Goal: Task Accomplishment & Management: Use online tool/utility

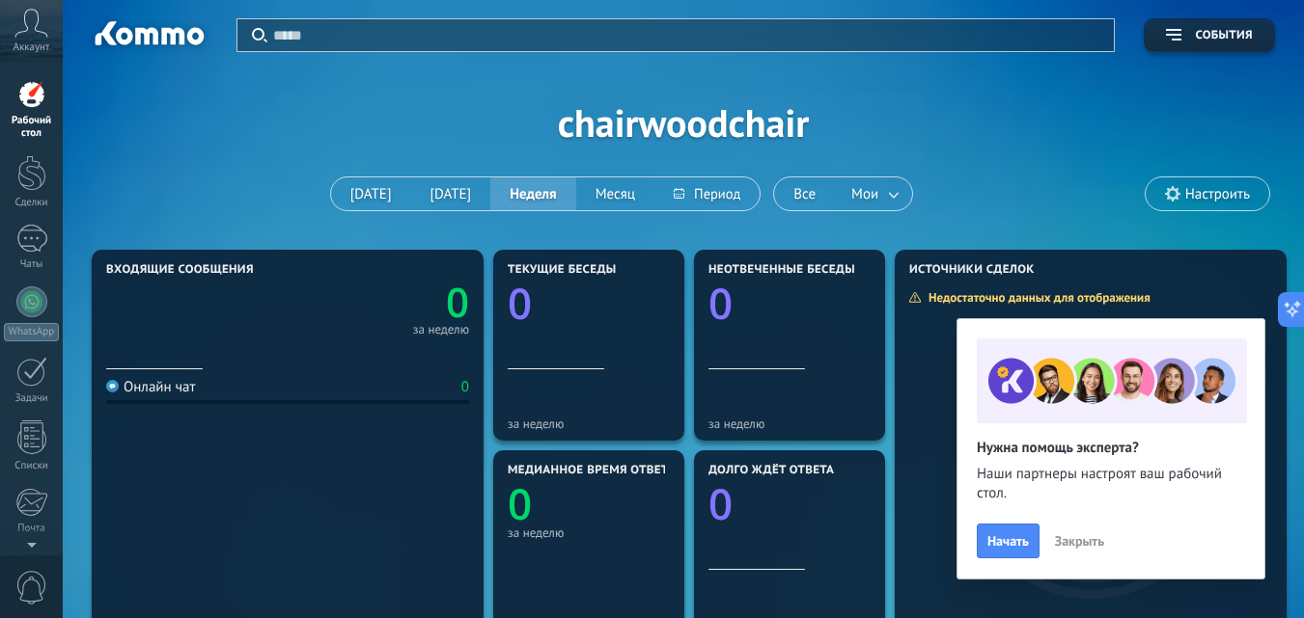
scroll to position [121, 0]
click at [37, 98] on div at bounding box center [31, 94] width 29 height 29
click at [415, 128] on div "Применить События chairwoodchair Сегодня Вчера Неделя Месяц Все Мои Настроить" at bounding box center [683, 122] width 1183 height 245
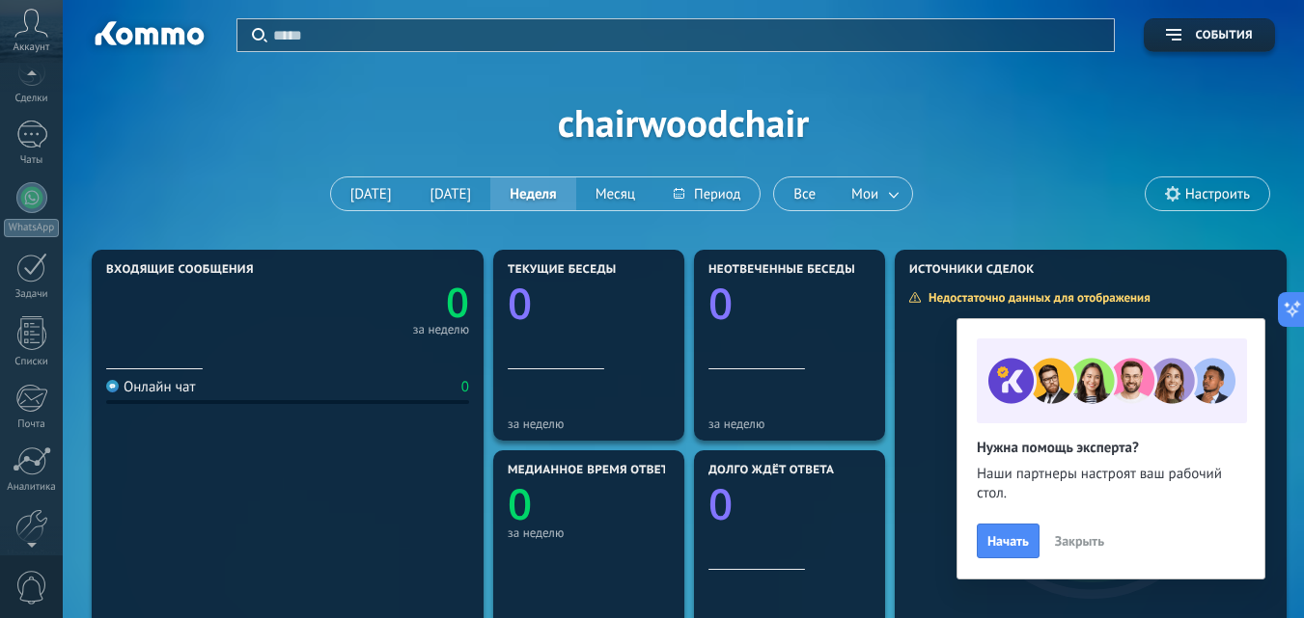
scroll to position [197, 0]
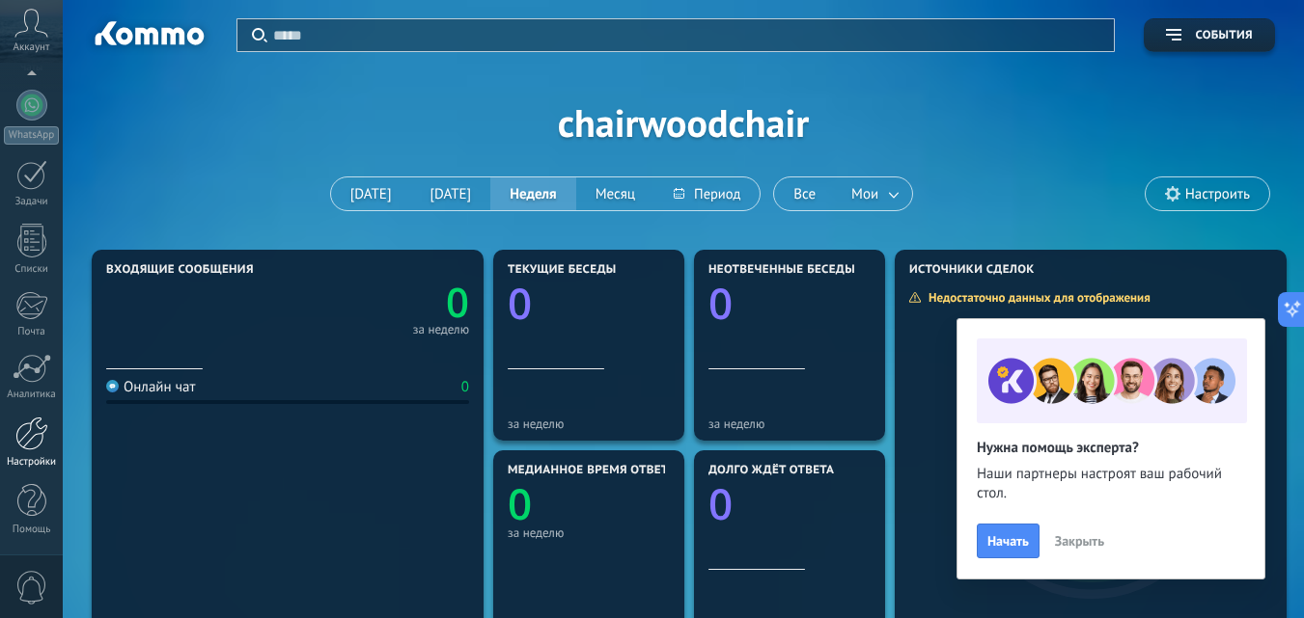
click at [26, 450] on div at bounding box center [31, 434] width 33 height 34
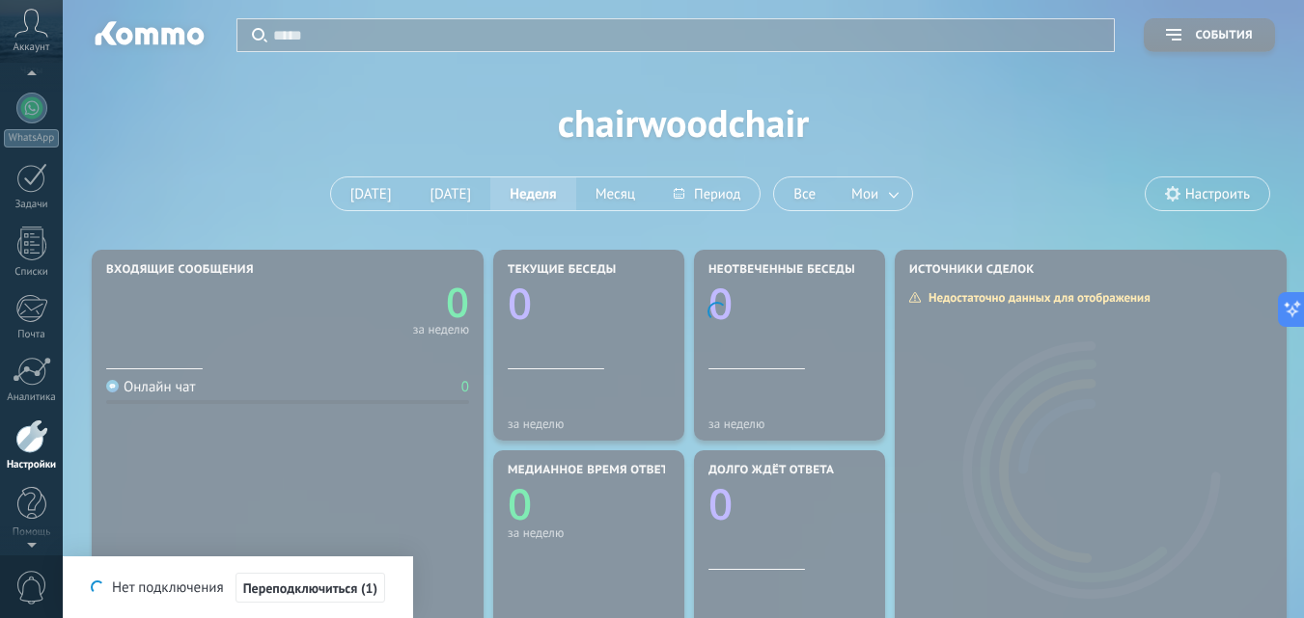
scroll to position [197, 0]
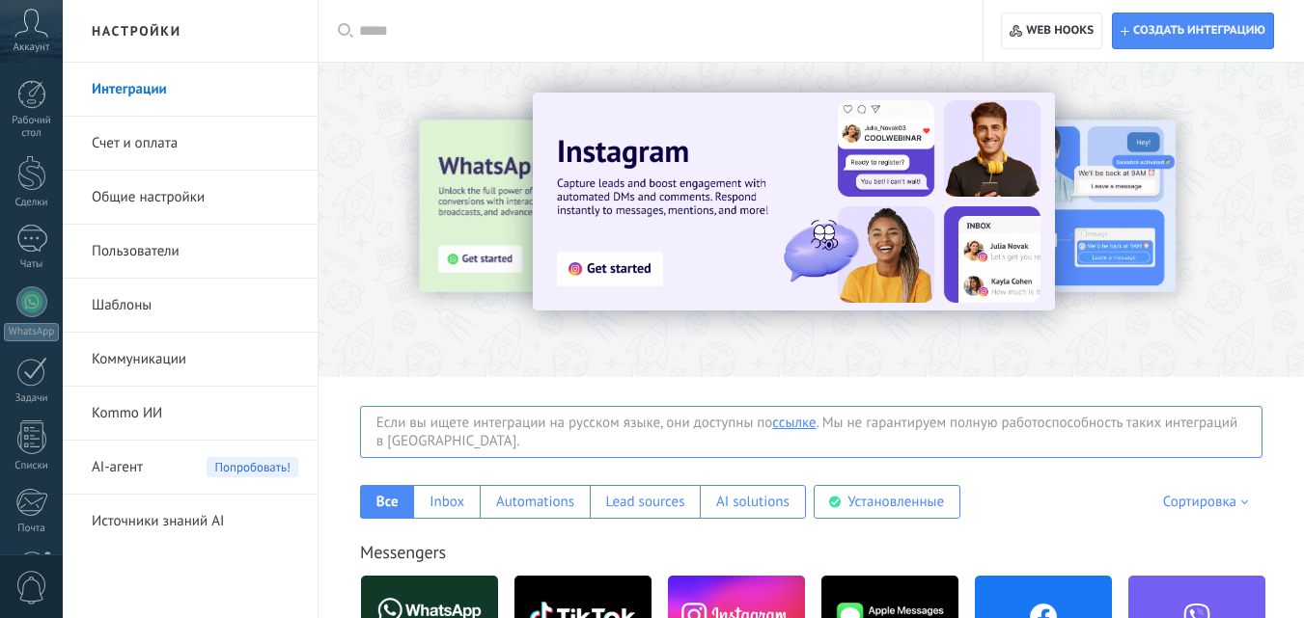
click at [144, 89] on link "Интеграции" at bounding box center [195, 90] width 206 height 54
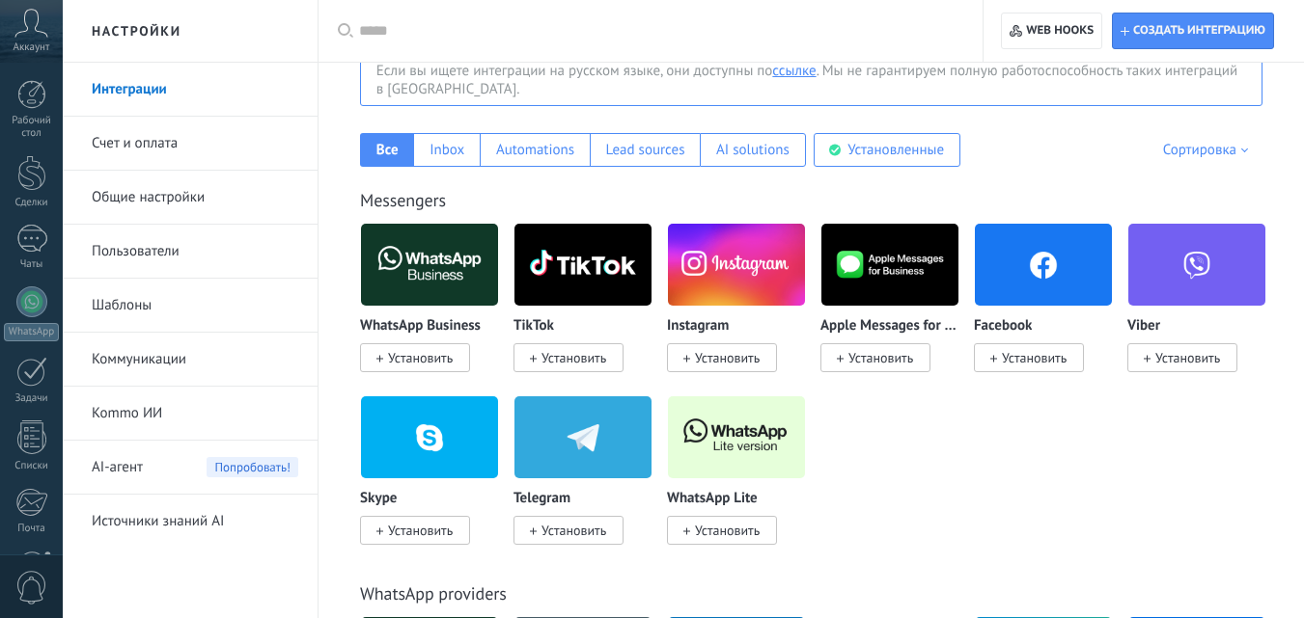
scroll to position [386, 0]
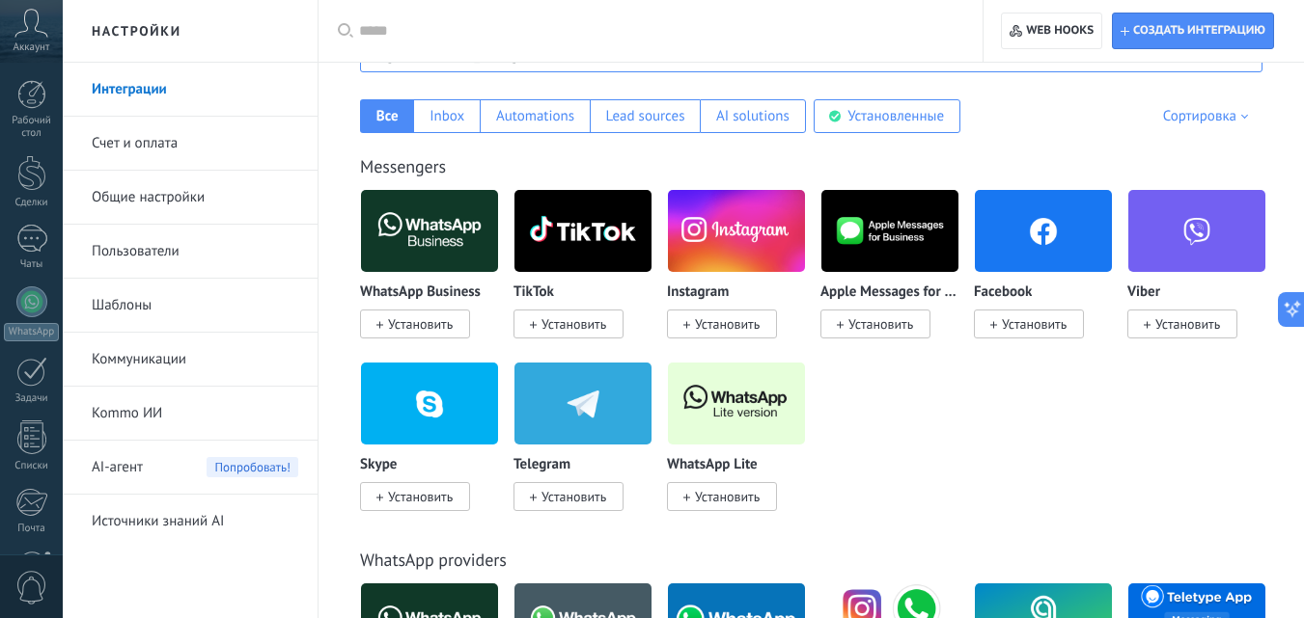
click at [579, 491] on span "Установить" at bounding box center [573, 496] width 65 height 17
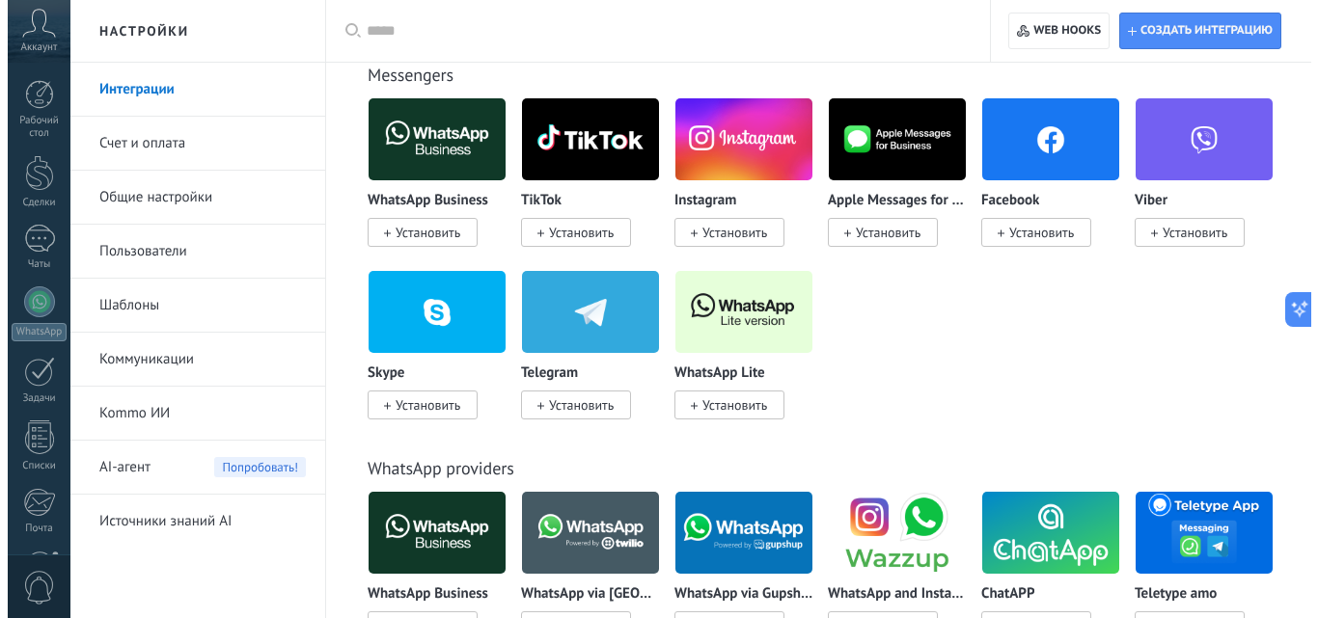
scroll to position [482, 0]
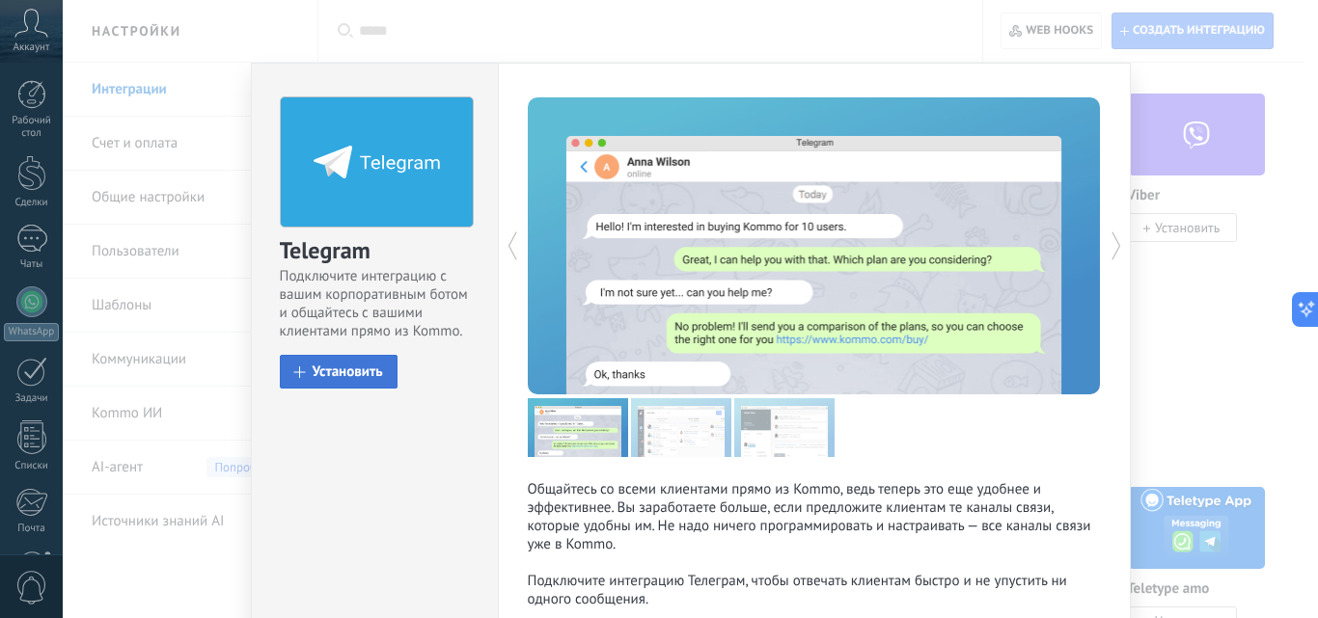
click at [343, 369] on span "Установить" at bounding box center [348, 372] width 70 height 14
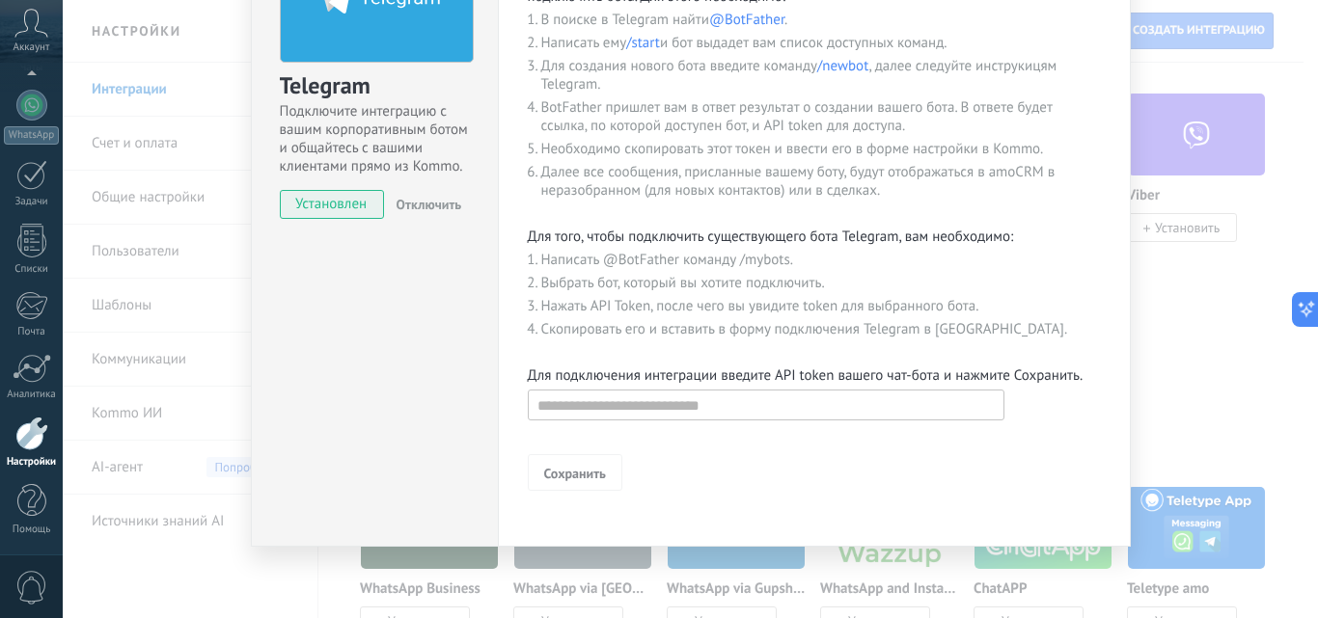
scroll to position [166, 0]
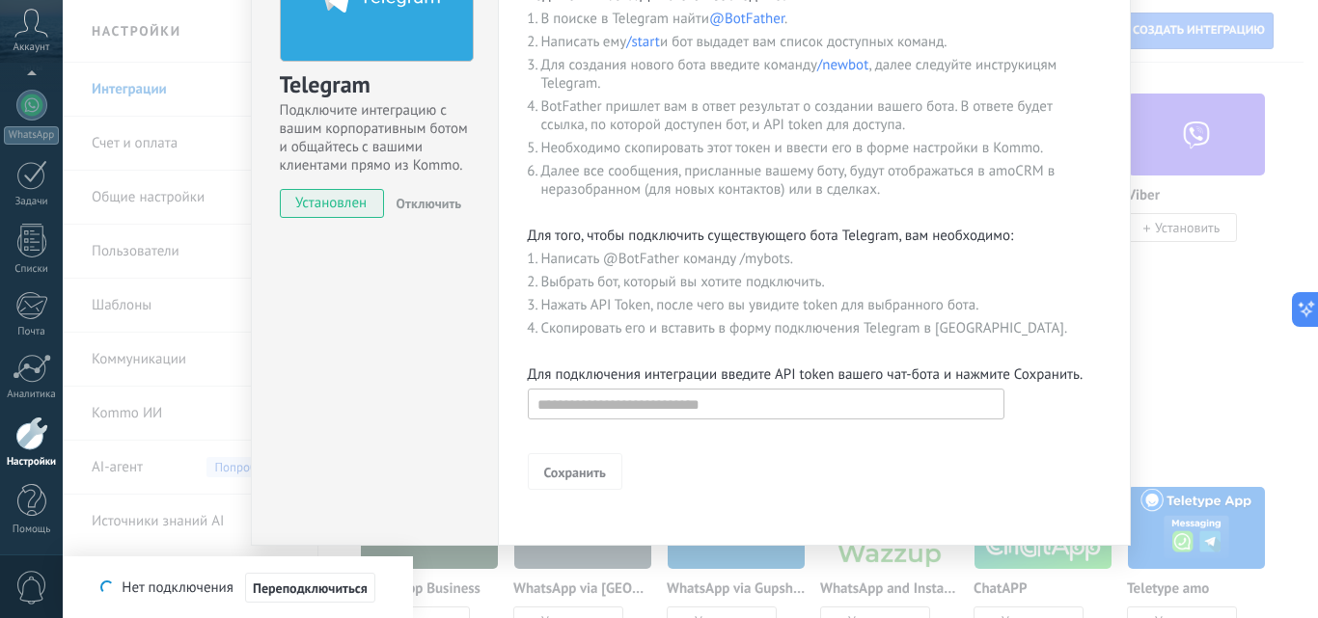
click at [1205, 269] on div "Telegram Подключите интеграцию с вашим корпоративным ботом и общайтесь с вашими…" at bounding box center [690, 309] width 1255 height 618
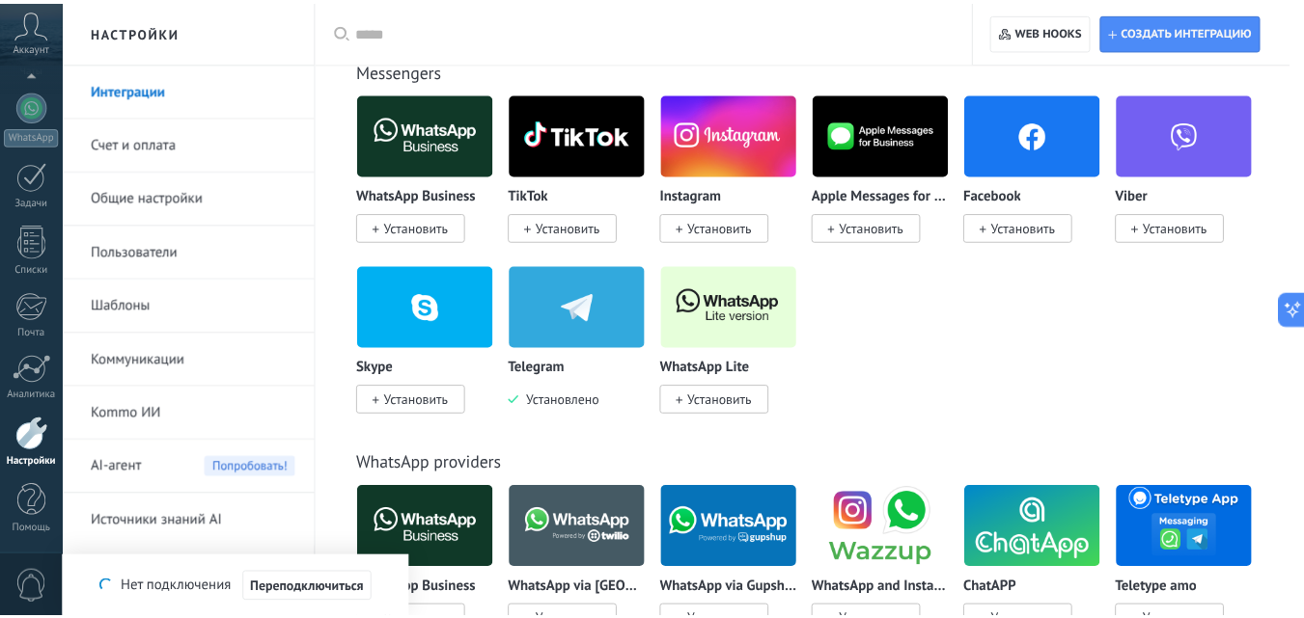
scroll to position [0, 0]
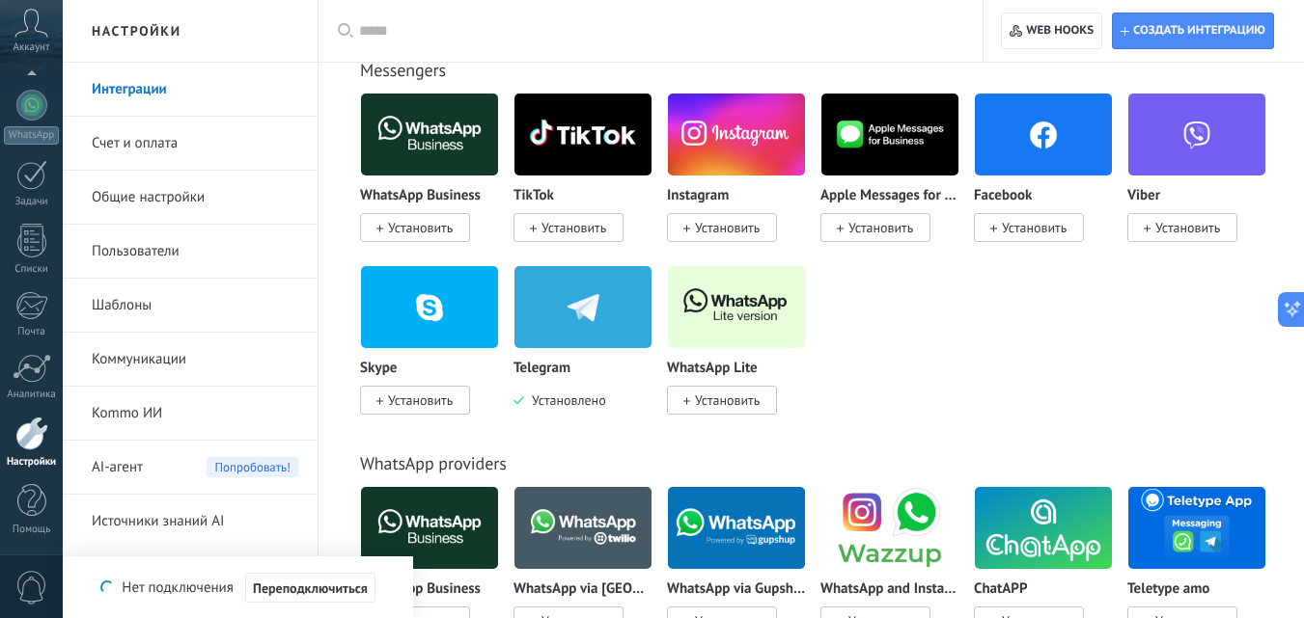
click at [694, 224] on span "Установить" at bounding box center [722, 227] width 110 height 29
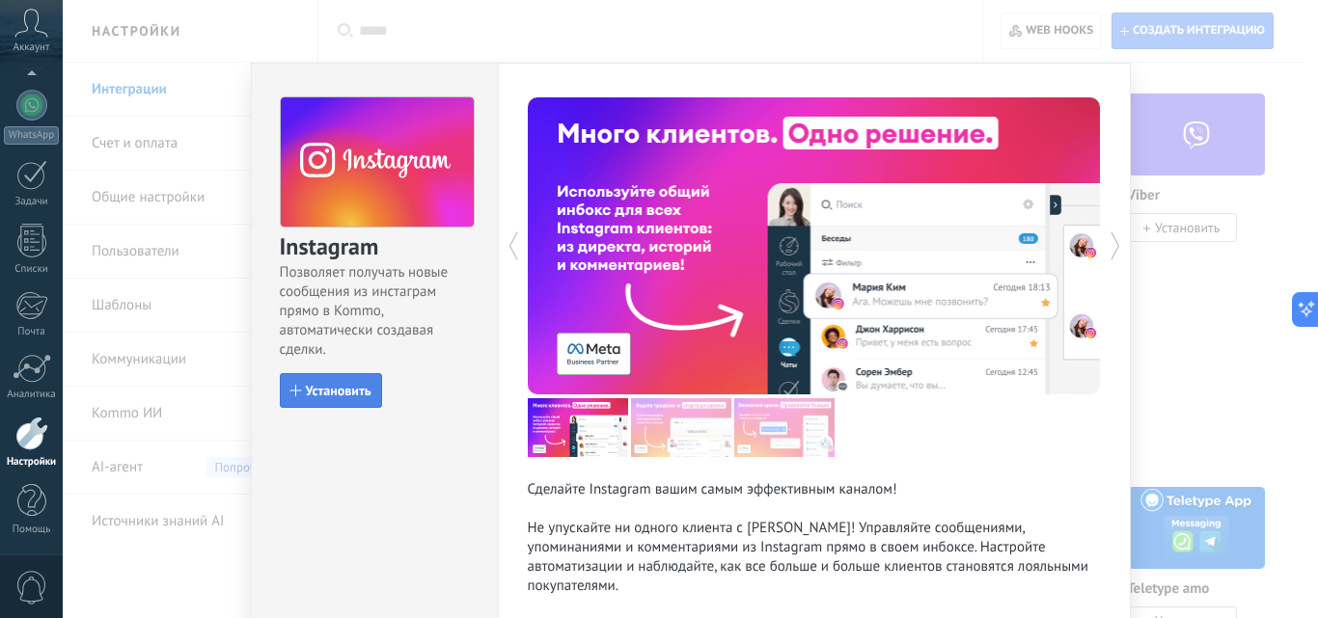
click at [347, 388] on span "Установить" at bounding box center [339, 391] width 66 height 14
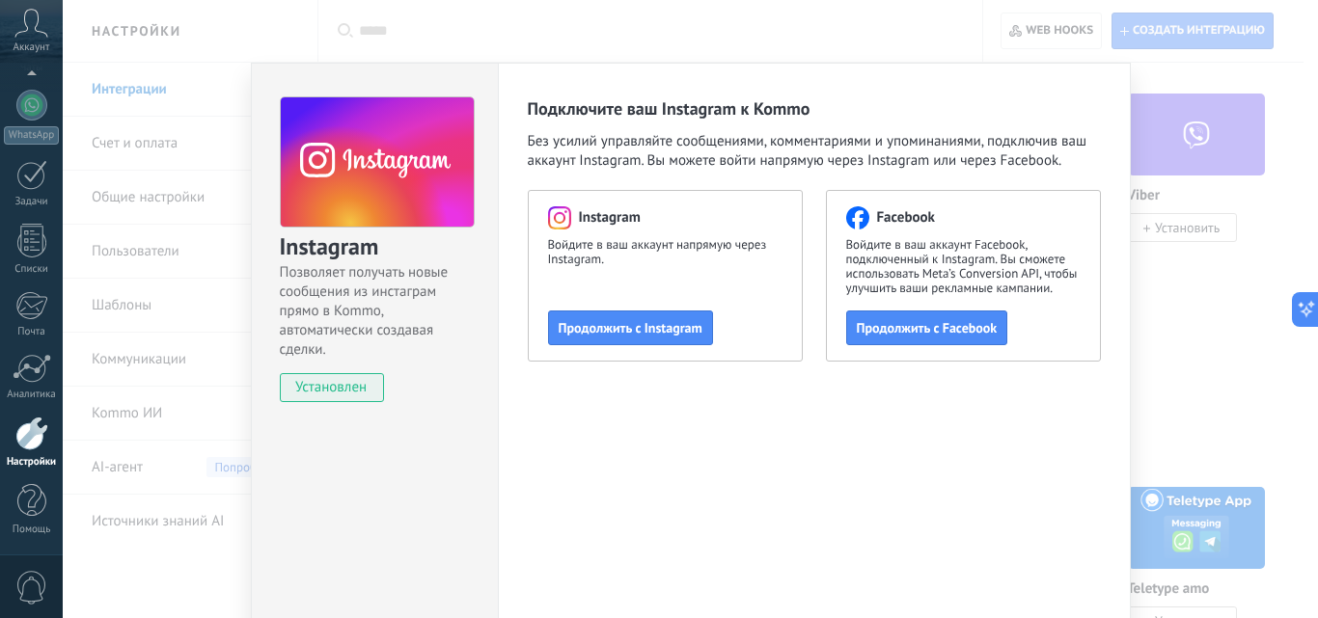
click at [1214, 285] on div "Instagram Позволяет получать новые сообщения из инстаграм прямо в Kommo, автома…" at bounding box center [690, 309] width 1255 height 618
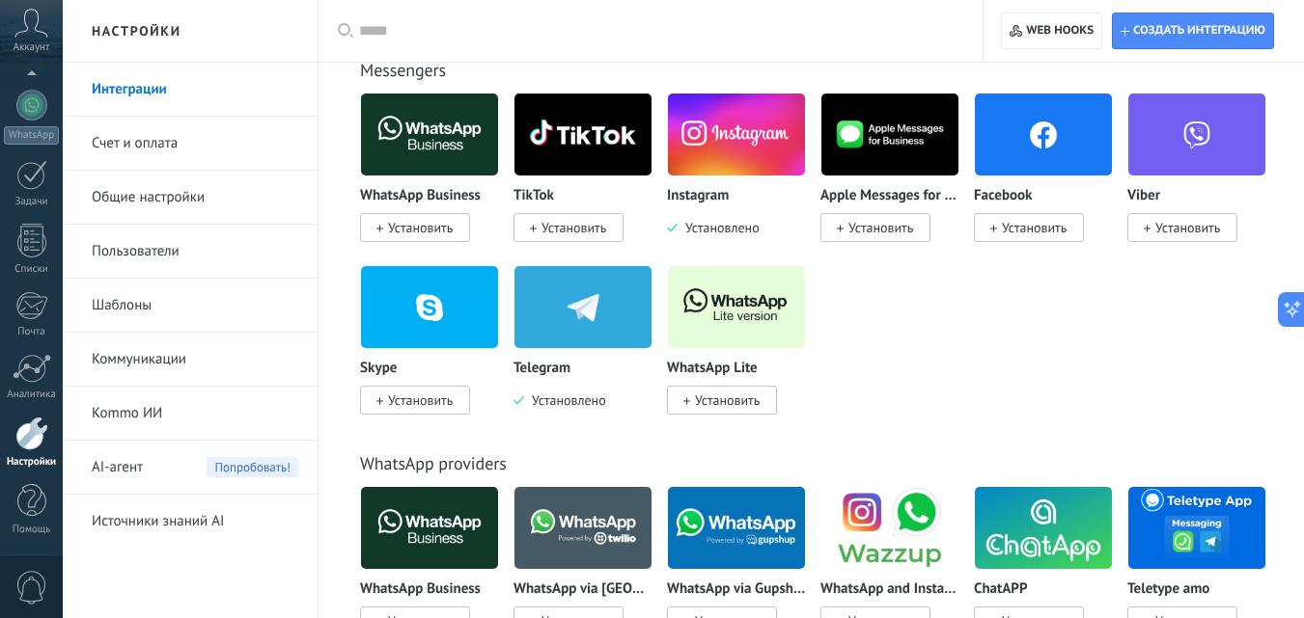
click at [1014, 235] on span "Установить" at bounding box center [1034, 227] width 65 height 17
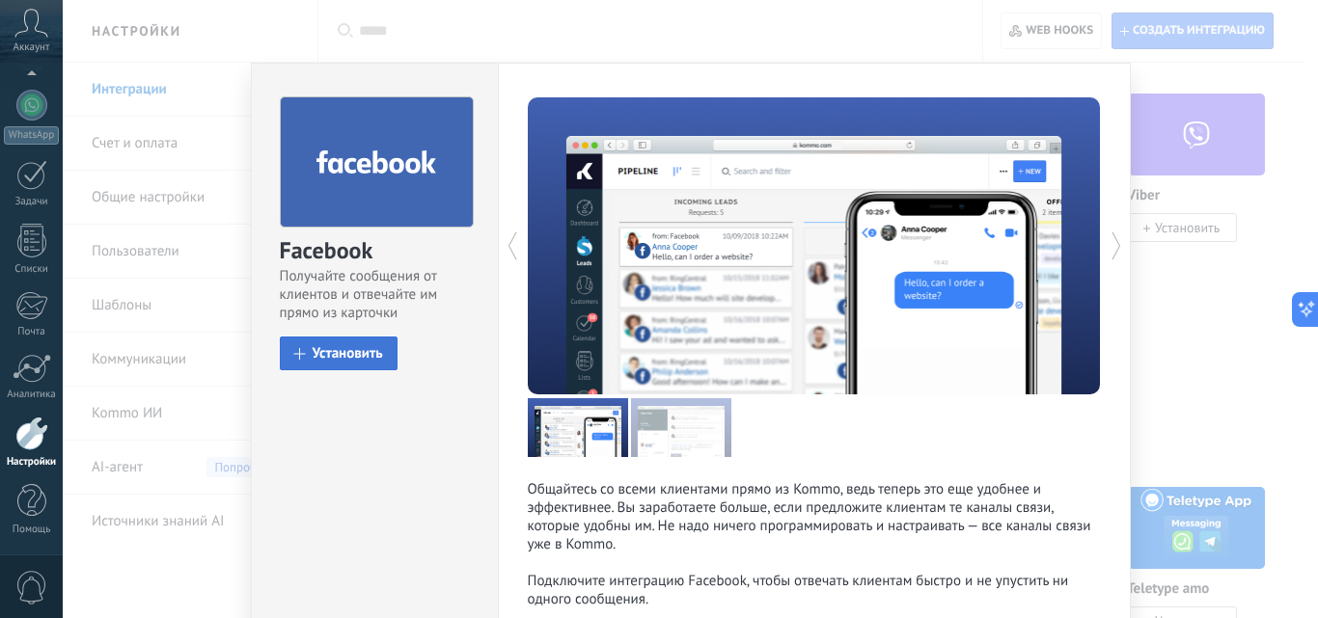
click at [350, 361] on span "Установить" at bounding box center [348, 353] width 70 height 14
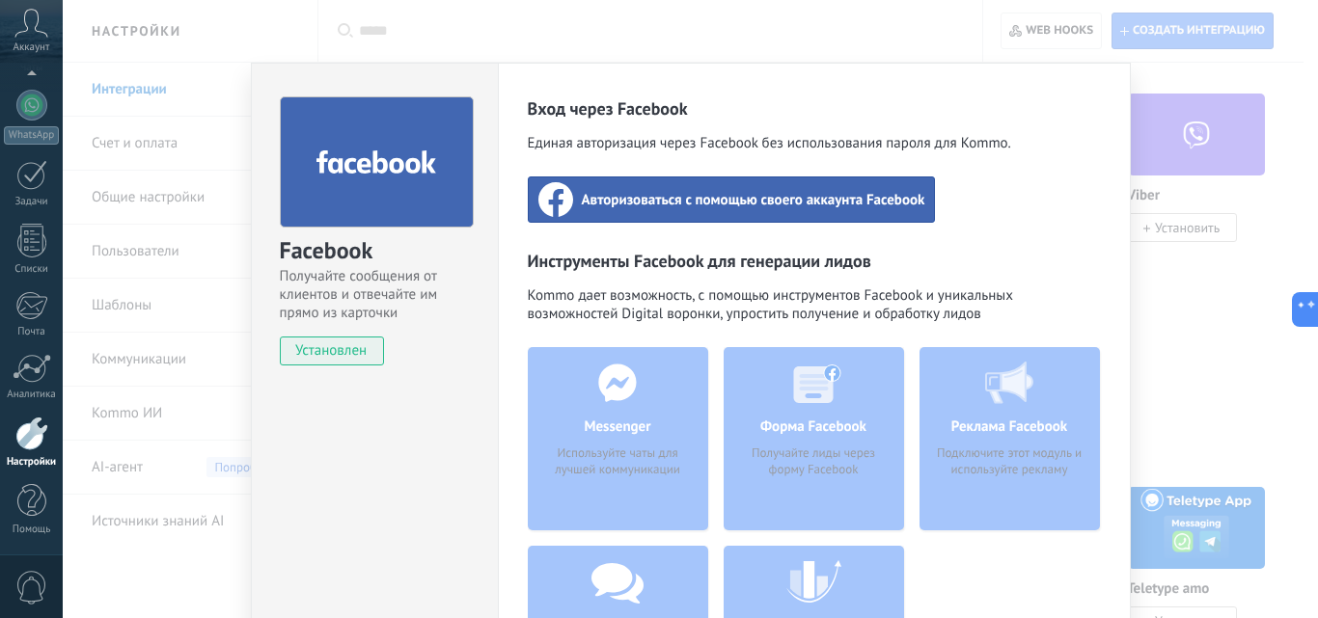
click at [1192, 293] on div "Facebook Получайте сообщения от клиентов и отвечайте им прямо из карточки Устан…" at bounding box center [690, 309] width 1255 height 618
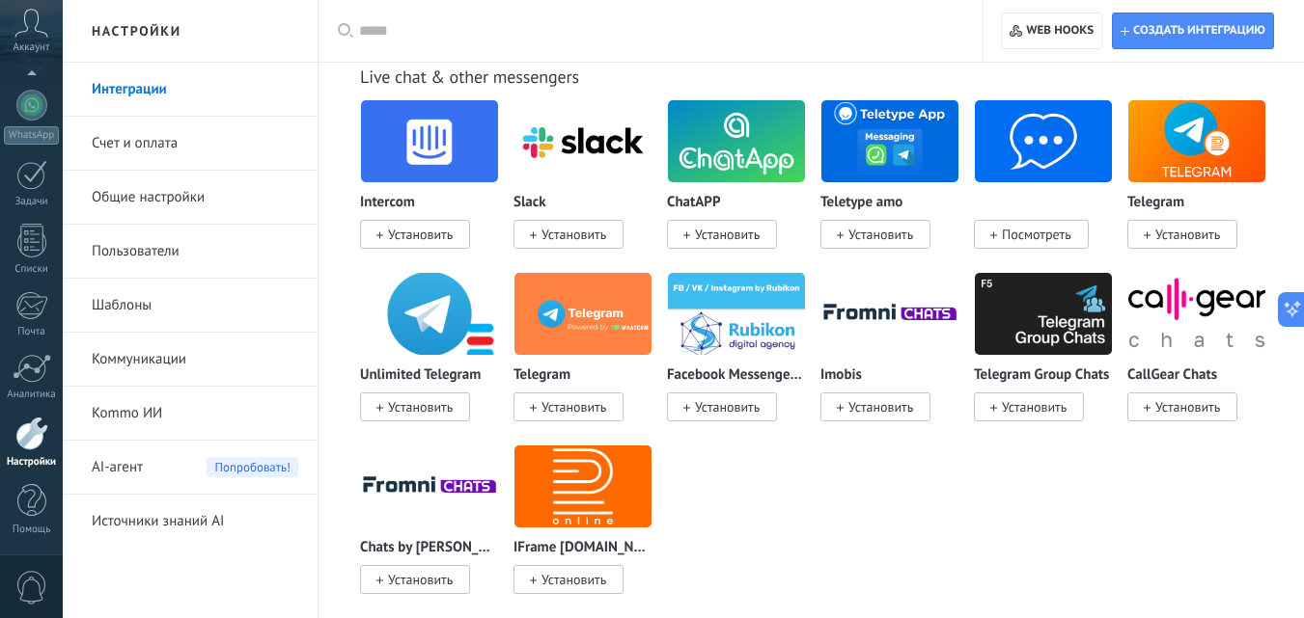
scroll to position [1447, 0]
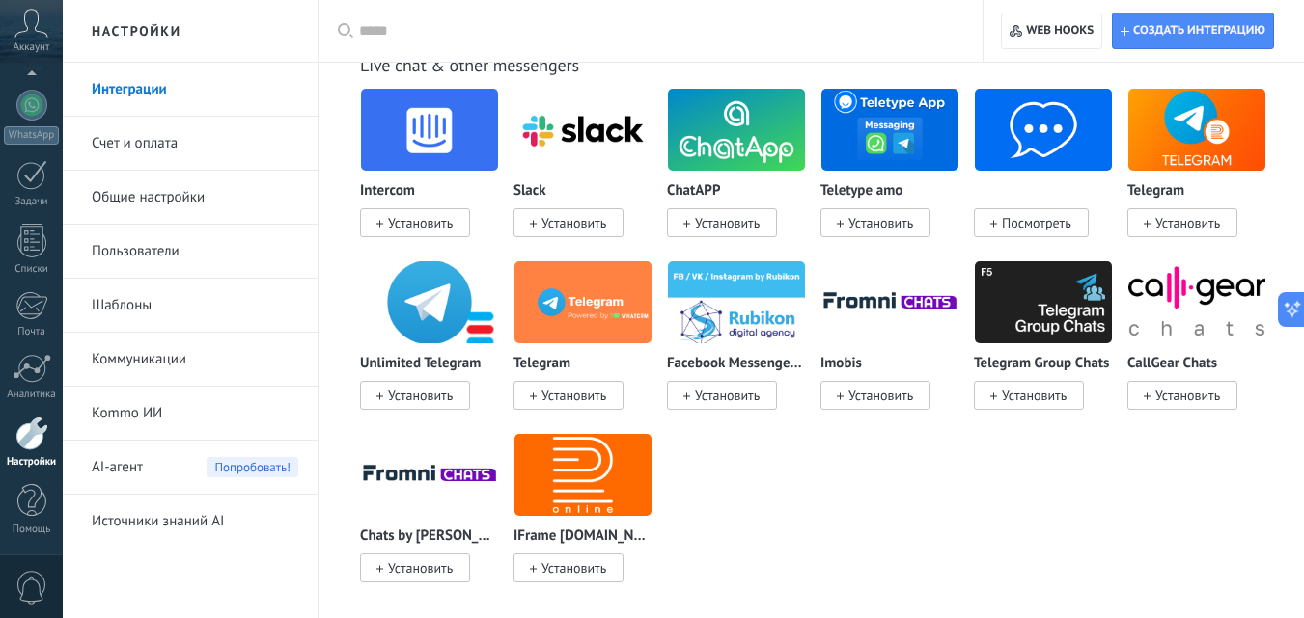
drag, startPoint x: 354, startPoint y: 364, endPoint x: 475, endPoint y: 363, distance: 120.6
click at [475, 363] on div "Live chat & other messengers Intercom Установить Slack Установить ChatAPP Устан…" at bounding box center [811, 298] width 947 height 566
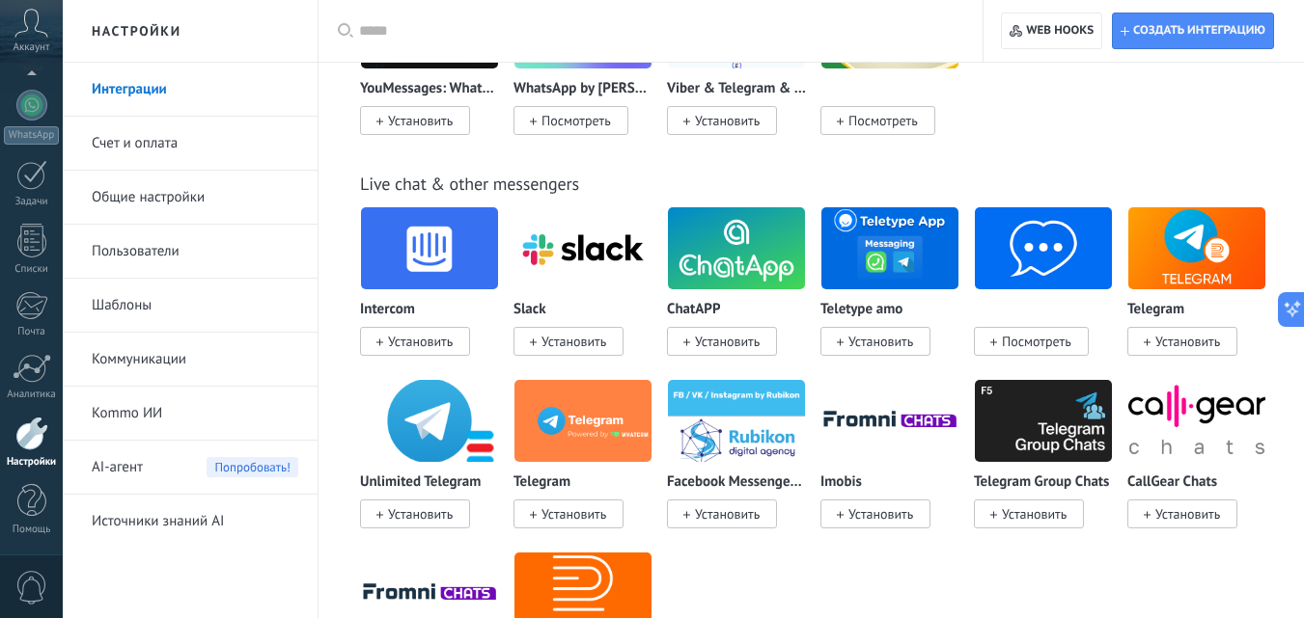
scroll to position [1254, 0]
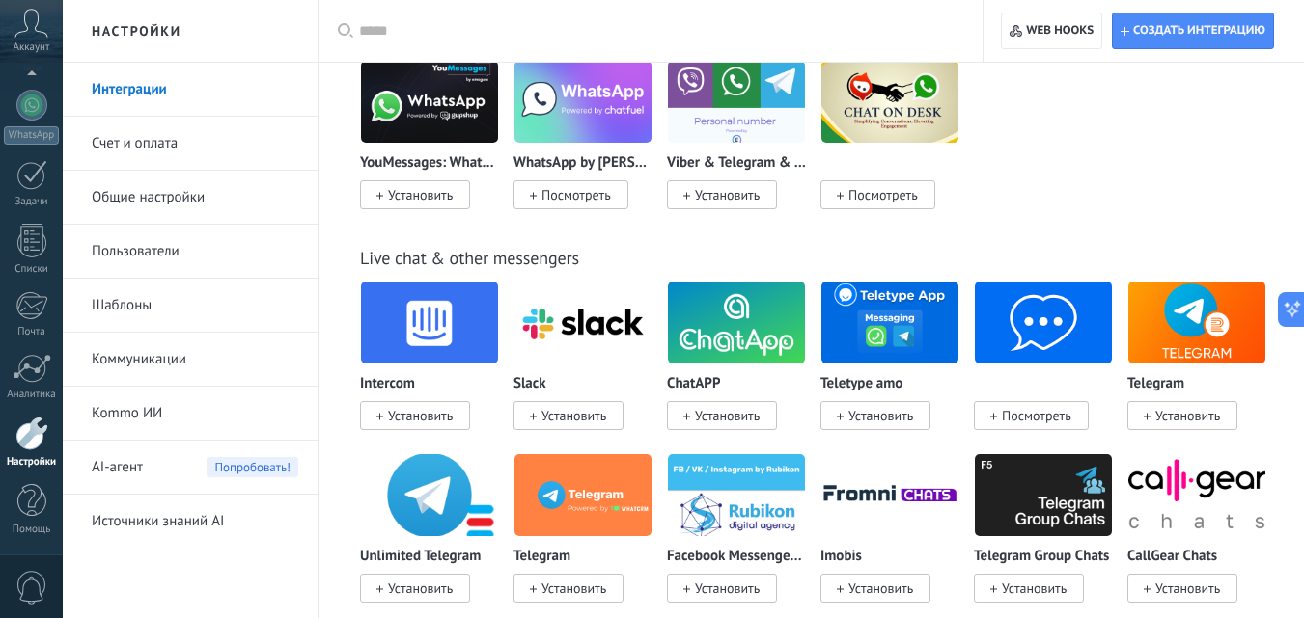
click at [1184, 318] on img at bounding box center [1196, 323] width 137 height 94
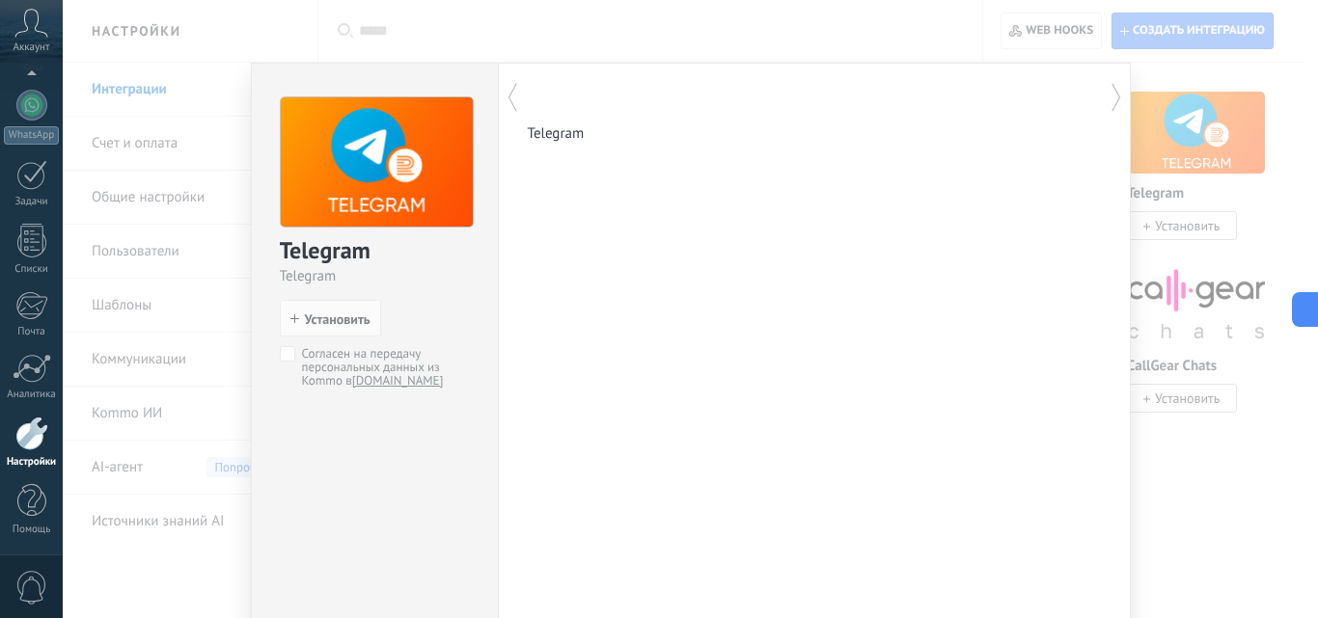
scroll to position [1447, 0]
click at [510, 96] on icon at bounding box center [512, 97] width 19 height 39
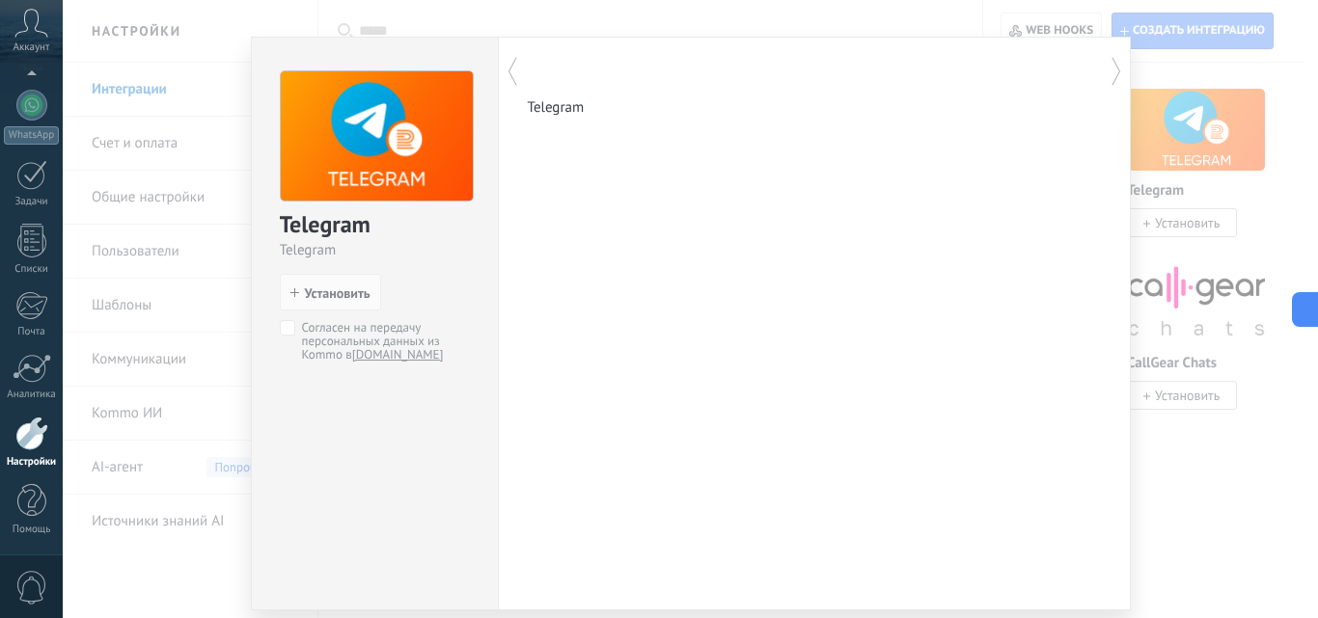
scroll to position [0, 0]
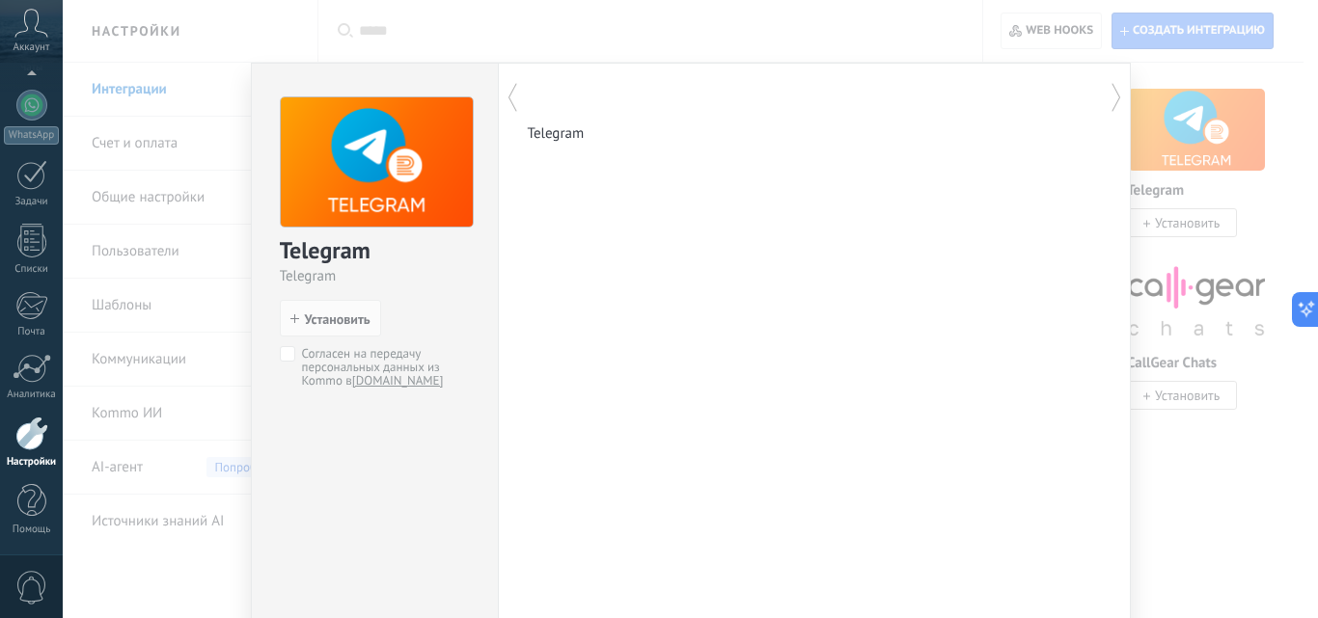
click at [1114, 100] on icon at bounding box center [1116, 97] width 19 height 39
click at [1205, 77] on div "Telegram Telegram install Установить Согласен на передачу персональных данных и…" at bounding box center [690, 309] width 1255 height 618
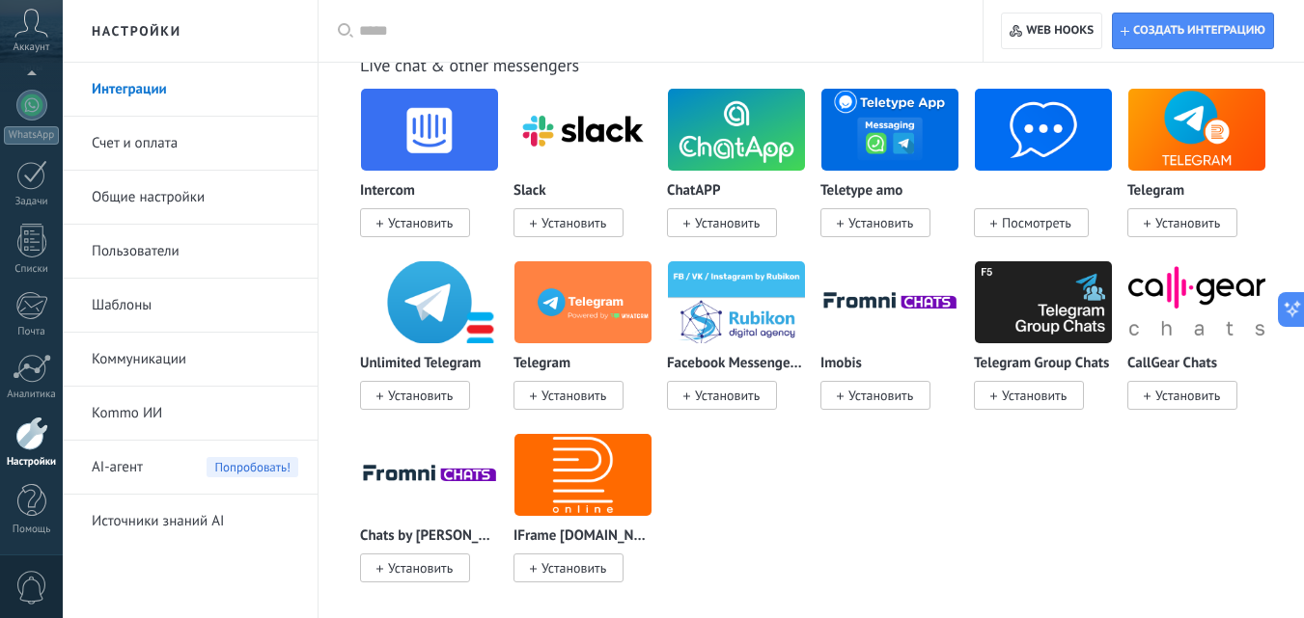
click at [418, 316] on img at bounding box center [429, 303] width 137 height 94
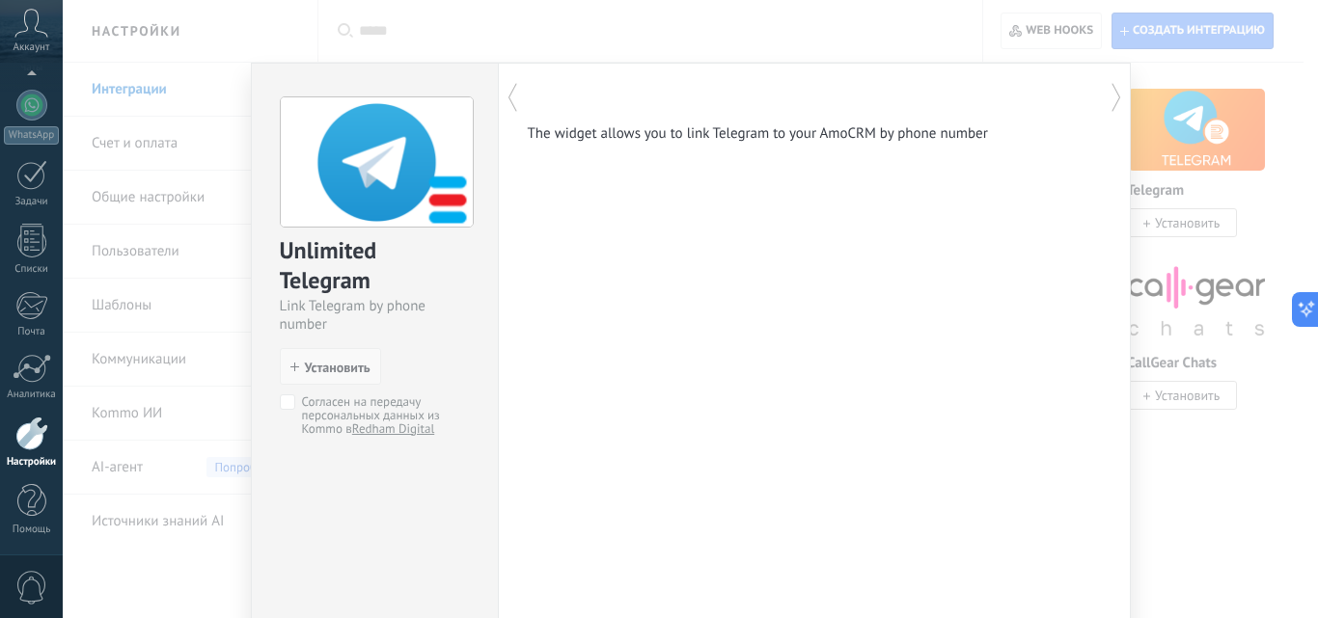
click at [313, 367] on span "Установить" at bounding box center [338, 368] width 66 height 14
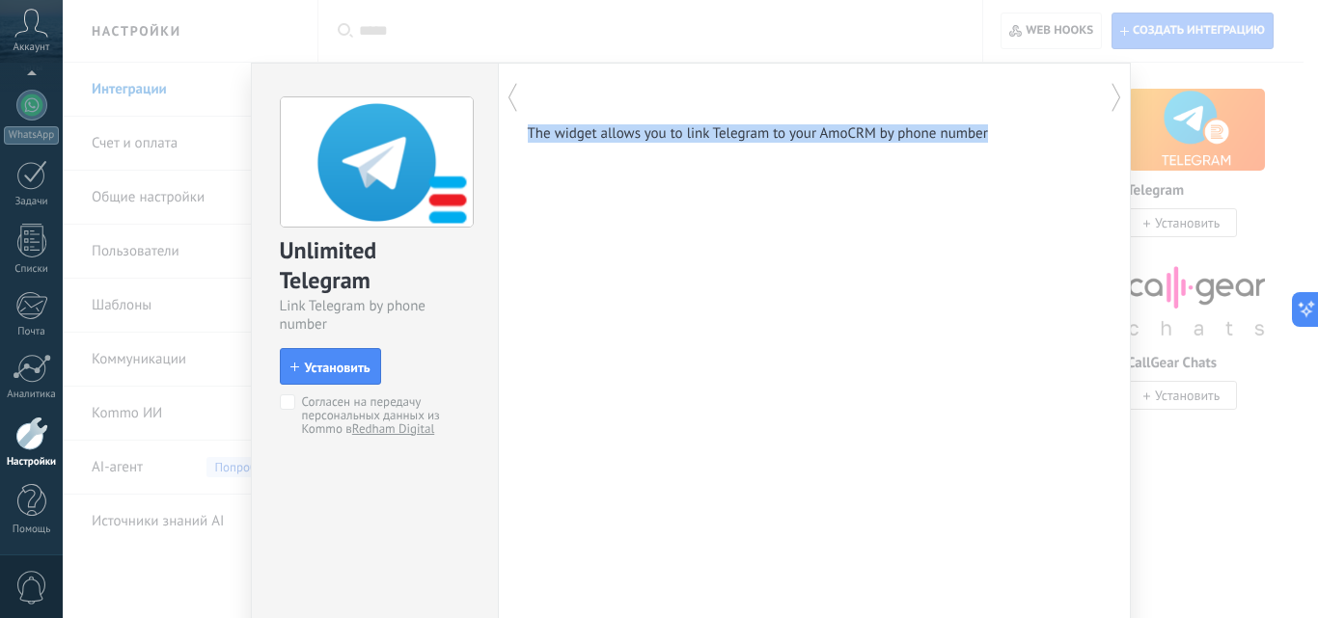
drag, startPoint x: 518, startPoint y: 129, endPoint x: 990, endPoint y: 142, distance: 472.0
click at [990, 142] on div "The widget allows you to link Telegram to your AmoCRM by phone number показать …" at bounding box center [814, 350] width 633 height 574
copy p "The widget allows you to link Telegram to your AmoCRM by phone number"
click at [343, 367] on span "Установить" at bounding box center [338, 368] width 66 height 14
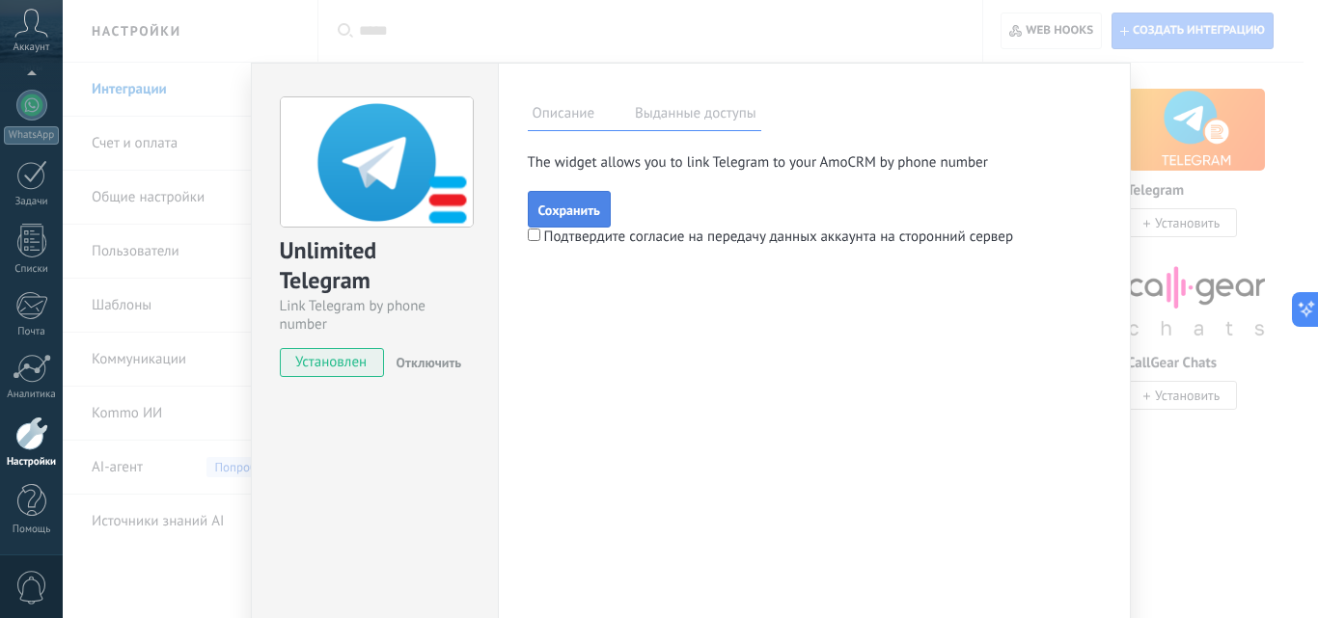
click at [561, 200] on button "Сохранить" at bounding box center [569, 209] width 83 height 37
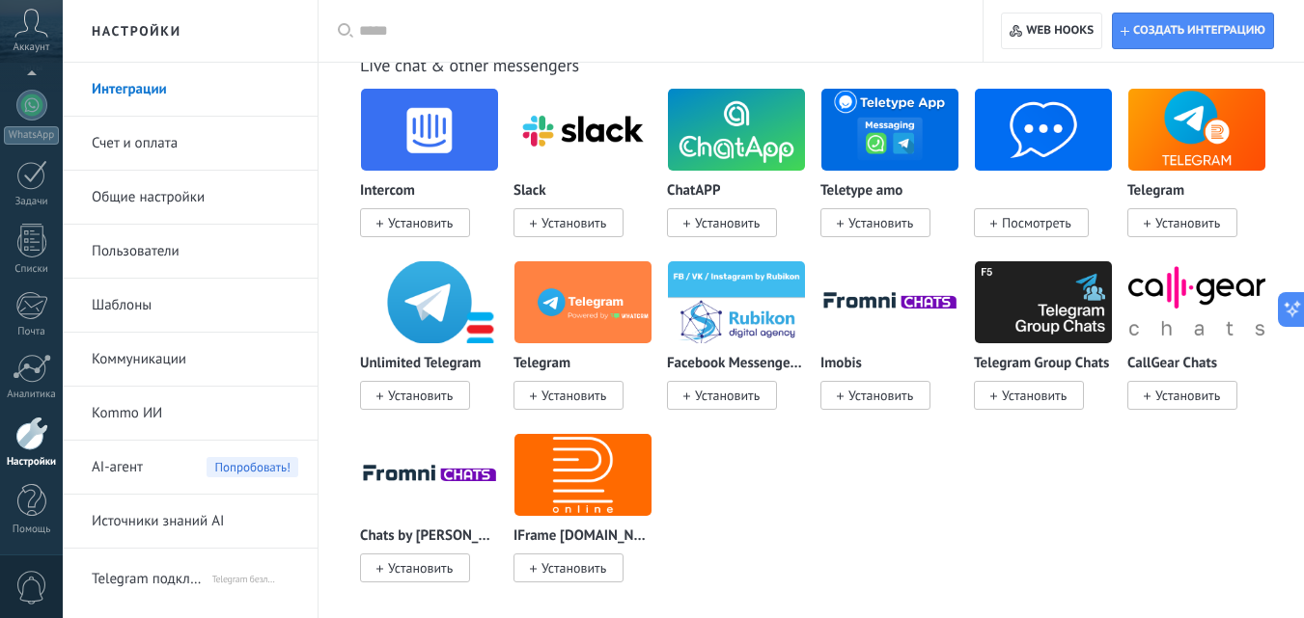
click at [430, 309] on img at bounding box center [429, 303] width 137 height 94
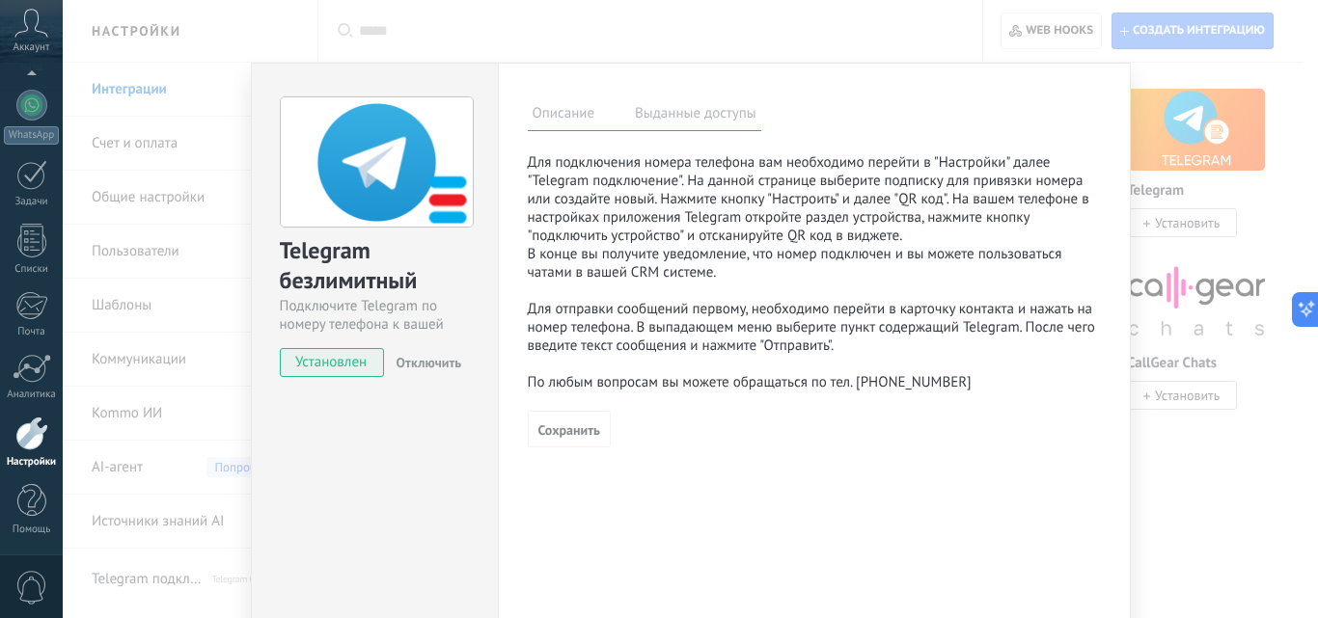
click at [661, 115] on label "Выданные доступы" at bounding box center [695, 116] width 131 height 28
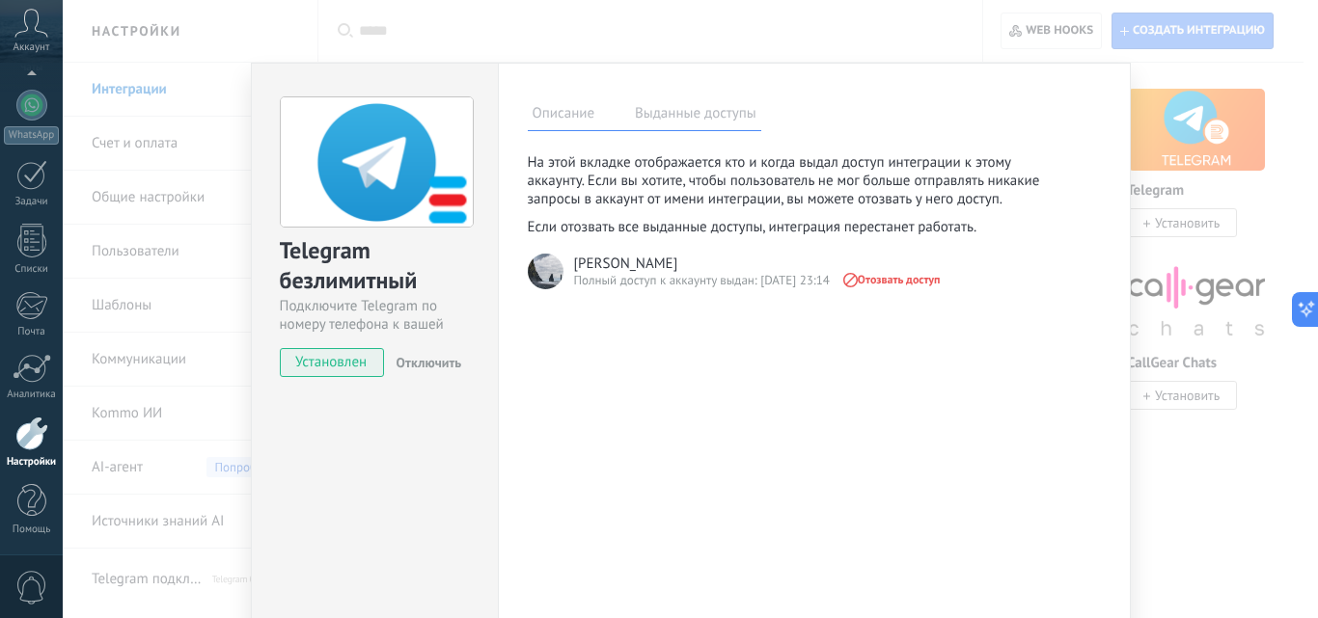
click at [588, 262] on div "[PERSON_NAME]" at bounding box center [626, 264] width 104 height 18
click at [600, 278] on div "Полный доступ к аккаунту выдан: [DATE] 23:14" at bounding box center [702, 280] width 256 height 17
click at [594, 276] on div "Полный доступ к аккаунту выдан: [DATE] 23:14" at bounding box center [702, 280] width 256 height 17
click at [553, 101] on div "Описание Выданные доступы" at bounding box center [645, 114] width 234 height 34
click at [569, 123] on label "Описание" at bounding box center [564, 116] width 72 height 28
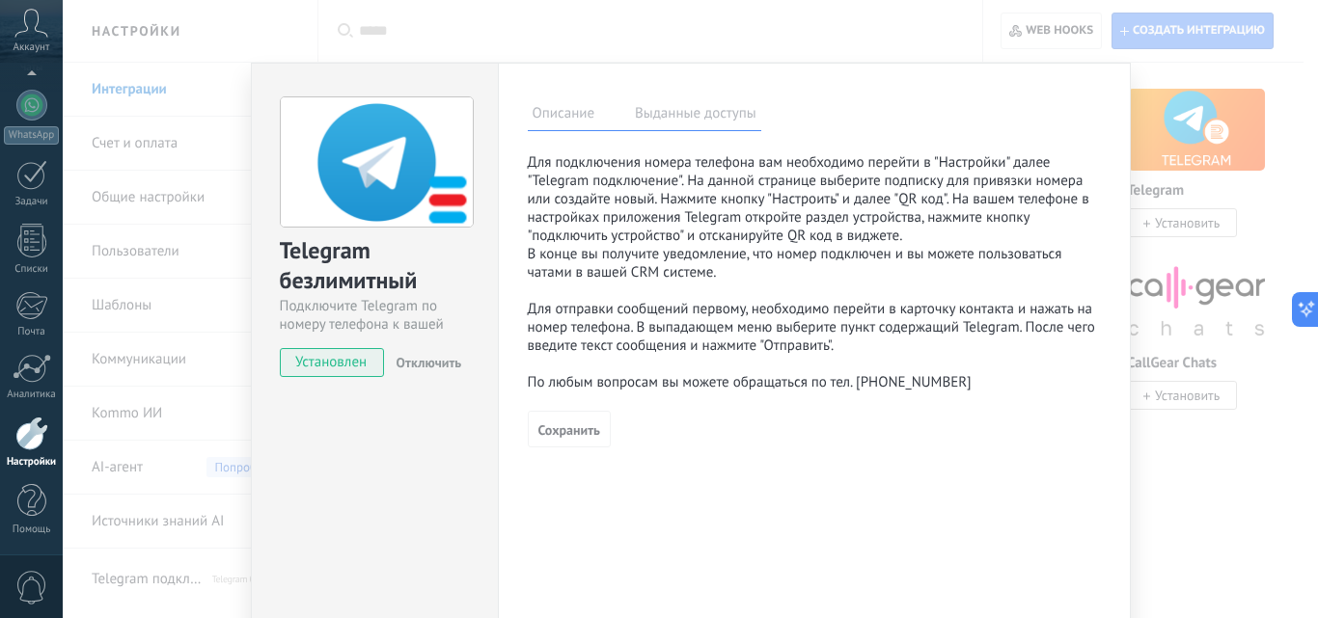
click at [706, 186] on p "Для подключения номера телефона вам необходимо перейти в "Настройки" далее "Tel…" at bounding box center [814, 272] width 573 height 238
click at [713, 186] on p "Для подключения номера телефона вам необходимо перейти в "Настройки" далее "Tel…" at bounding box center [814, 272] width 573 height 238
click at [703, 106] on label "Выданные доступы" at bounding box center [695, 116] width 131 height 28
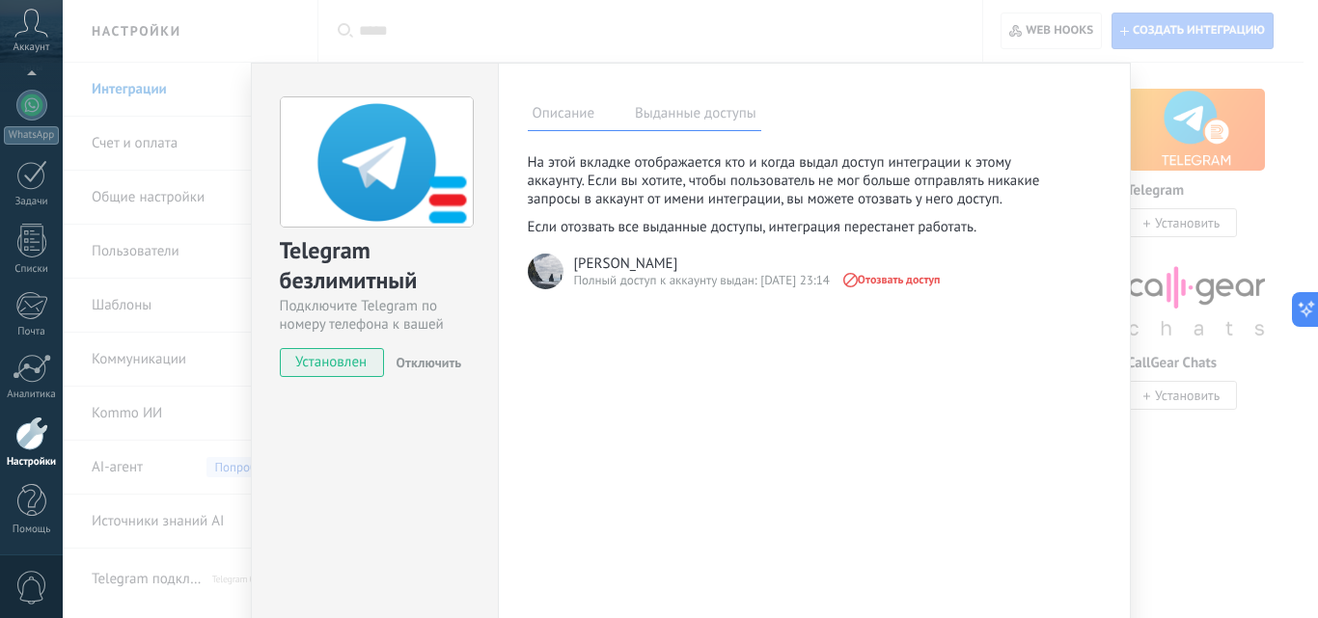
click at [716, 284] on div "Полный доступ к аккаунту выдан: [DATE] 23:14" at bounding box center [702, 280] width 256 height 17
drag, startPoint x: 316, startPoint y: 367, endPoint x: 316, endPoint y: 326, distance: 40.5
click at [315, 367] on span "Установлен" at bounding box center [332, 362] width 102 height 29
click at [550, 119] on label "Описание" at bounding box center [564, 116] width 72 height 28
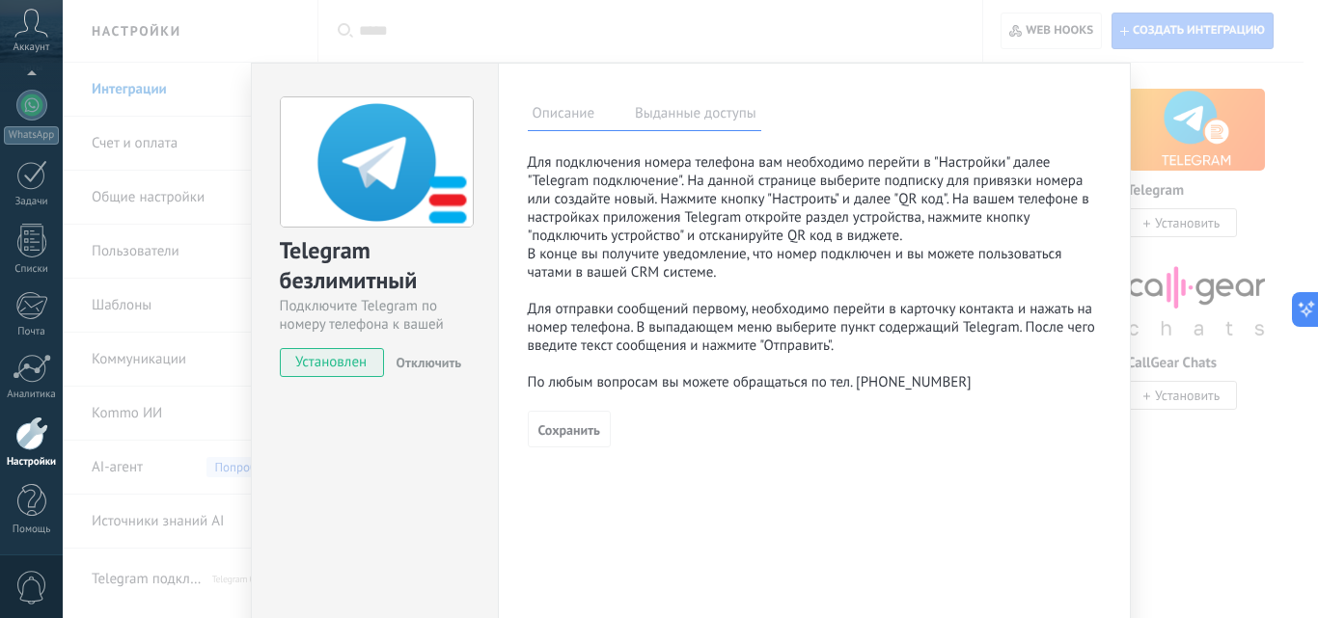
click at [406, 195] on img at bounding box center [377, 162] width 192 height 130
drag, startPoint x: 545, startPoint y: 234, endPoint x: 482, endPoint y: 270, distance: 72.6
click at [498, 257] on div "Описание Выданные доступы На этой вкладке отображается кто и когда выдал доступ…" at bounding box center [814, 350] width 633 height 574
drag, startPoint x: 466, startPoint y: 248, endPoint x: 535, endPoint y: 187, distance: 91.6
click at [491, 203] on div "Telegram безлимитный Подключите Telegram по номеру телефона к вашей CRM Установ…" at bounding box center [375, 228] width 246 height 329
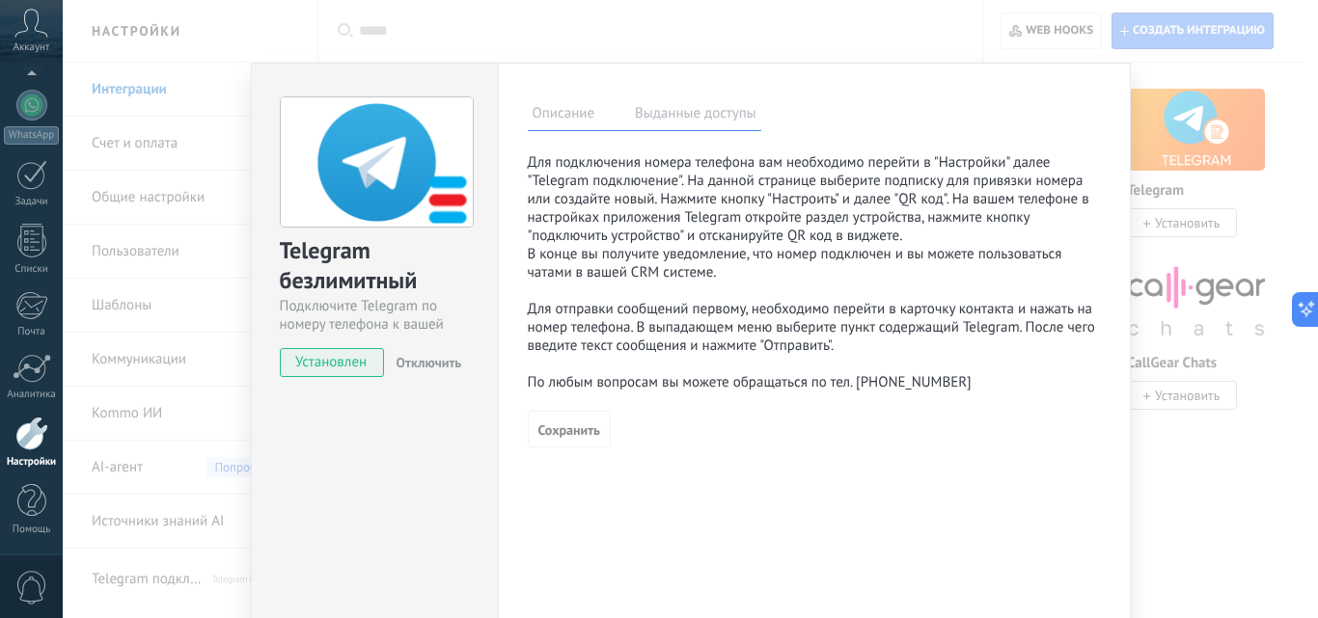
click at [604, 171] on p "Для подключения номера телефона вам необходимо перейти в "Настройки" далее "Tel…" at bounding box center [814, 272] width 573 height 238
click at [1182, 201] on div "Telegram безлимитный Подключите Telegram по номеру телефона к вашей CRM Установ…" at bounding box center [690, 309] width 1255 height 618
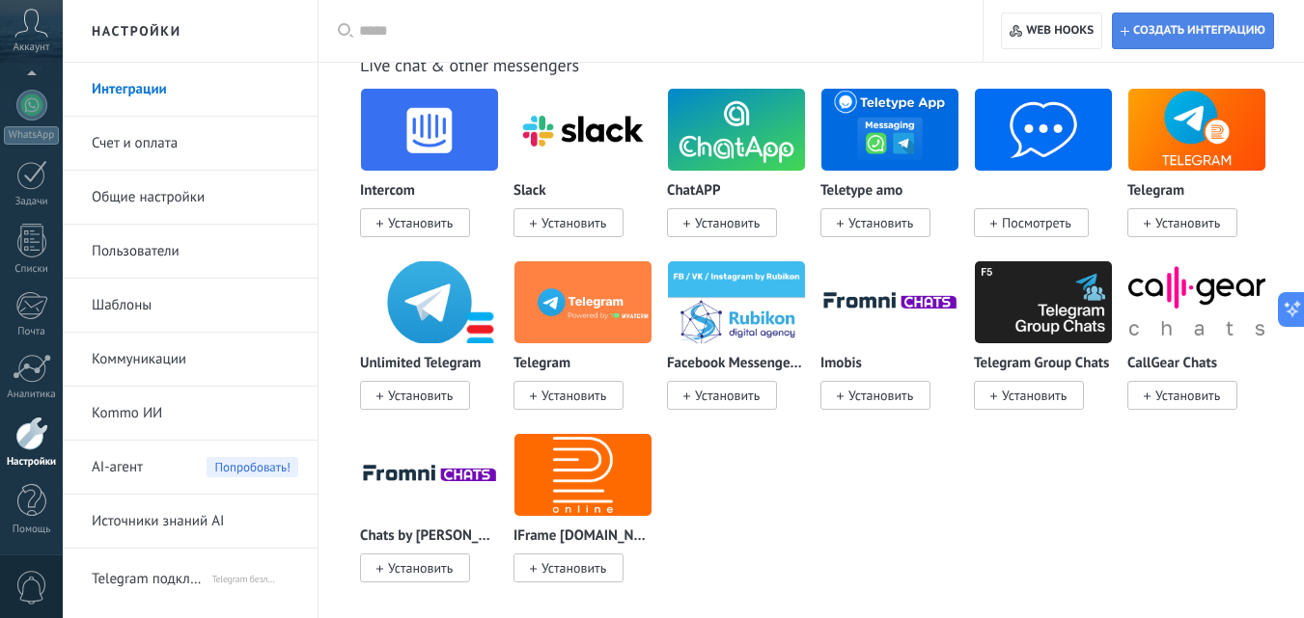
click at [1155, 26] on span "Создать интеграцию" at bounding box center [1199, 30] width 132 height 15
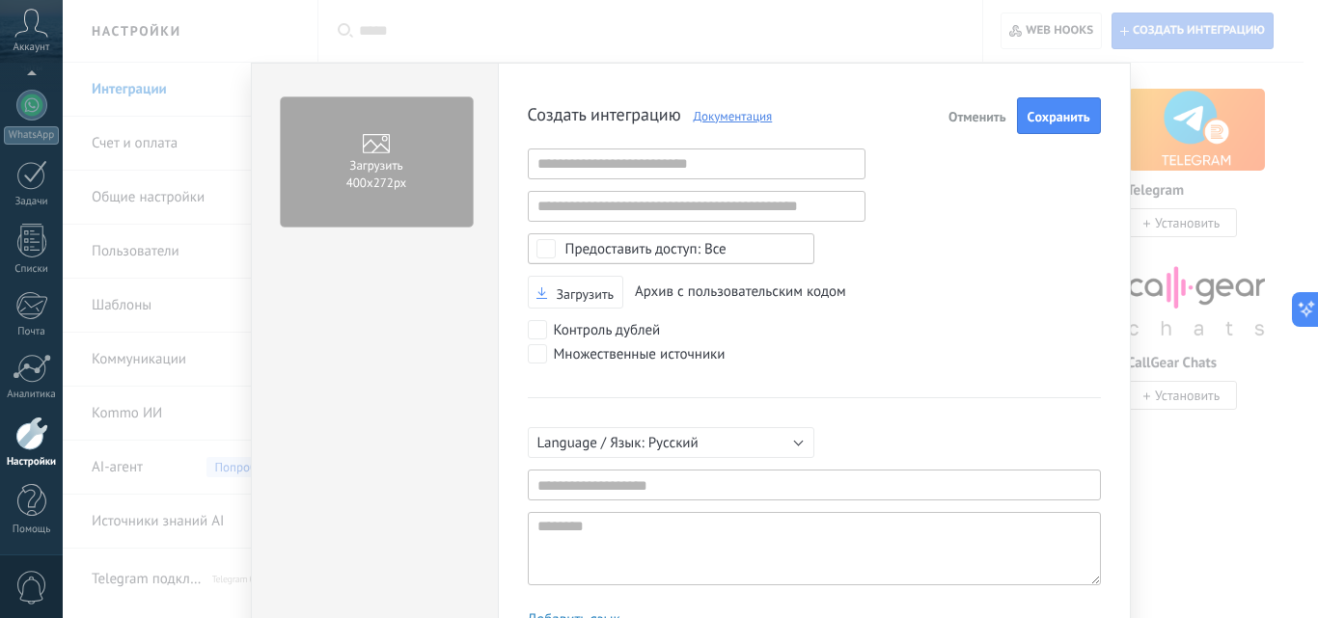
scroll to position [18, 0]
click at [618, 170] on input "text" at bounding box center [697, 164] width 338 height 31
click at [607, 204] on input "text" at bounding box center [697, 206] width 338 height 31
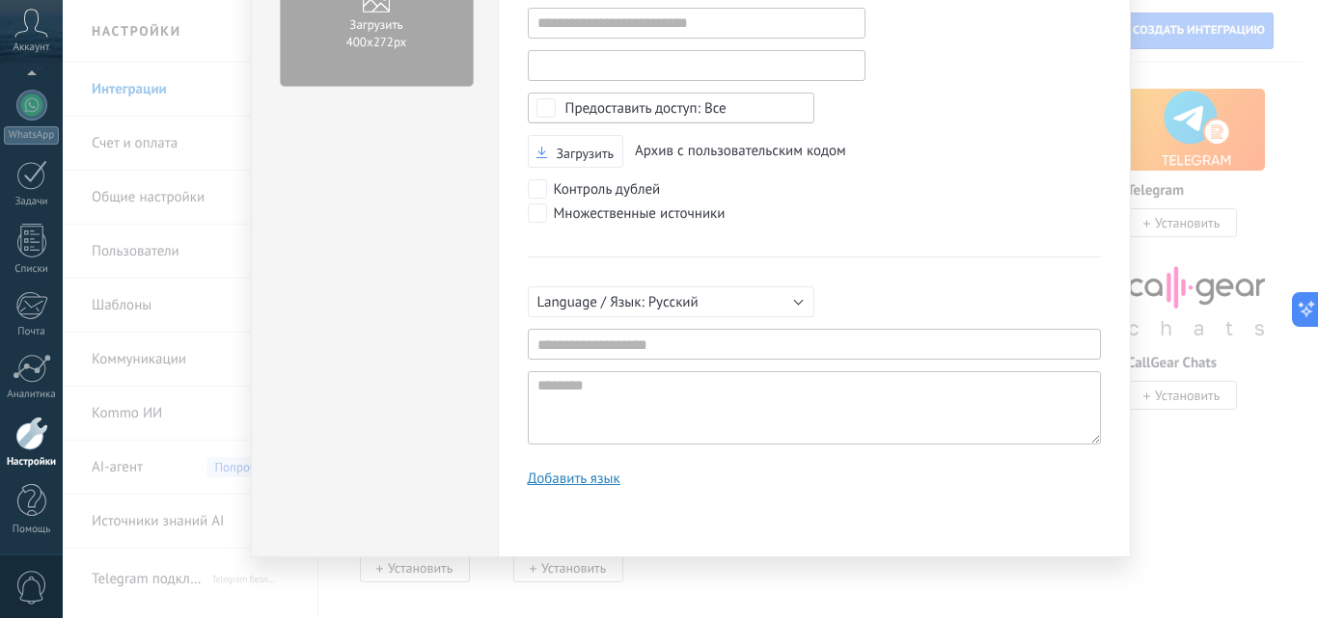
scroll to position [0, 0]
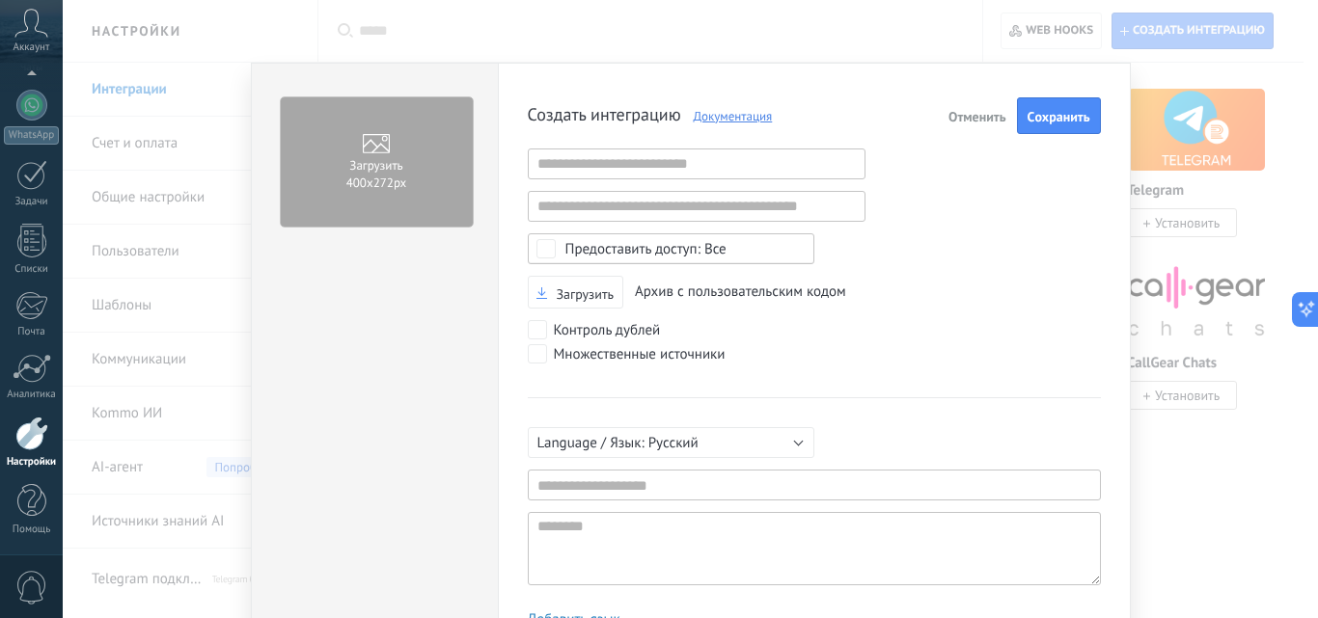
click at [1257, 93] on div "Загрузить 400х272px Создать интеграцию Документация Отменить Cохранить Некоррек…" at bounding box center [690, 309] width 1255 height 618
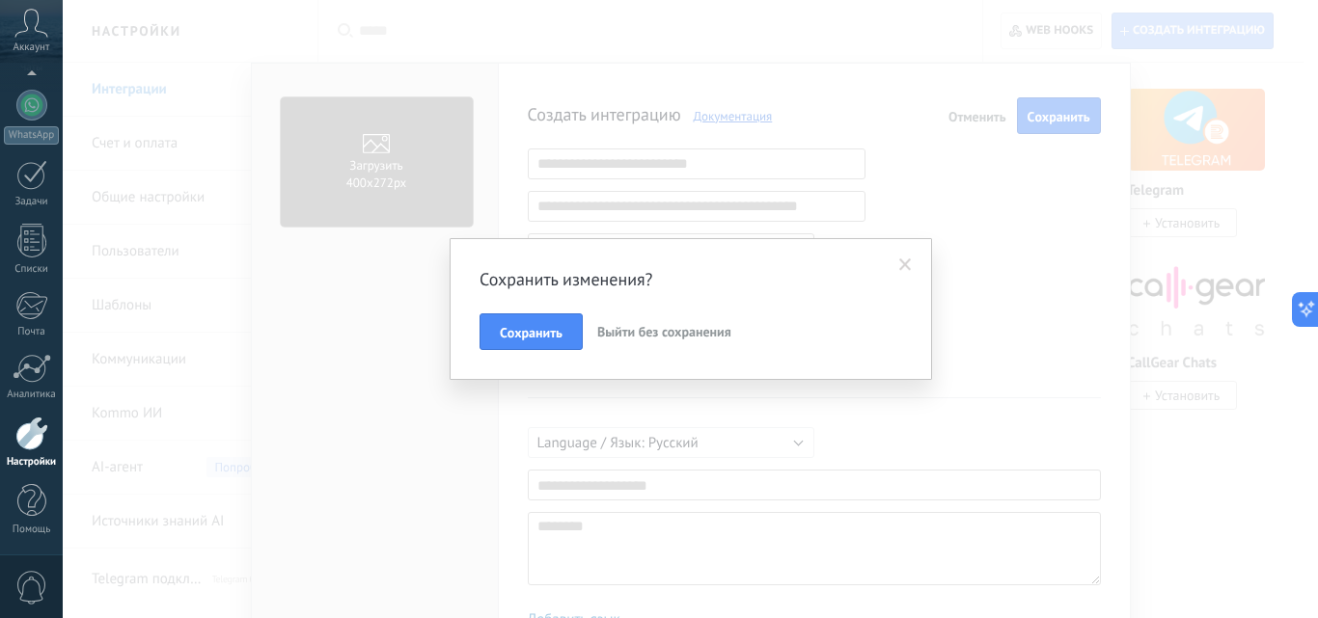
click at [646, 326] on span "Выйти без сохранения" at bounding box center [664, 331] width 134 height 17
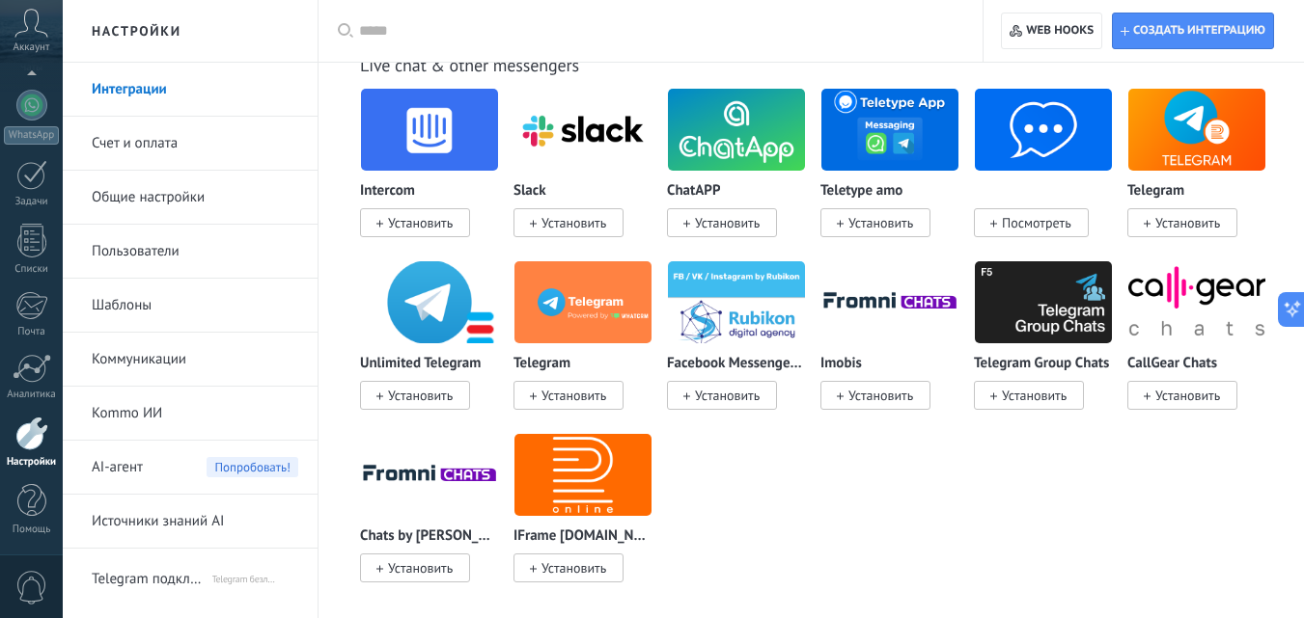
click at [421, 339] on img at bounding box center [429, 303] width 137 height 94
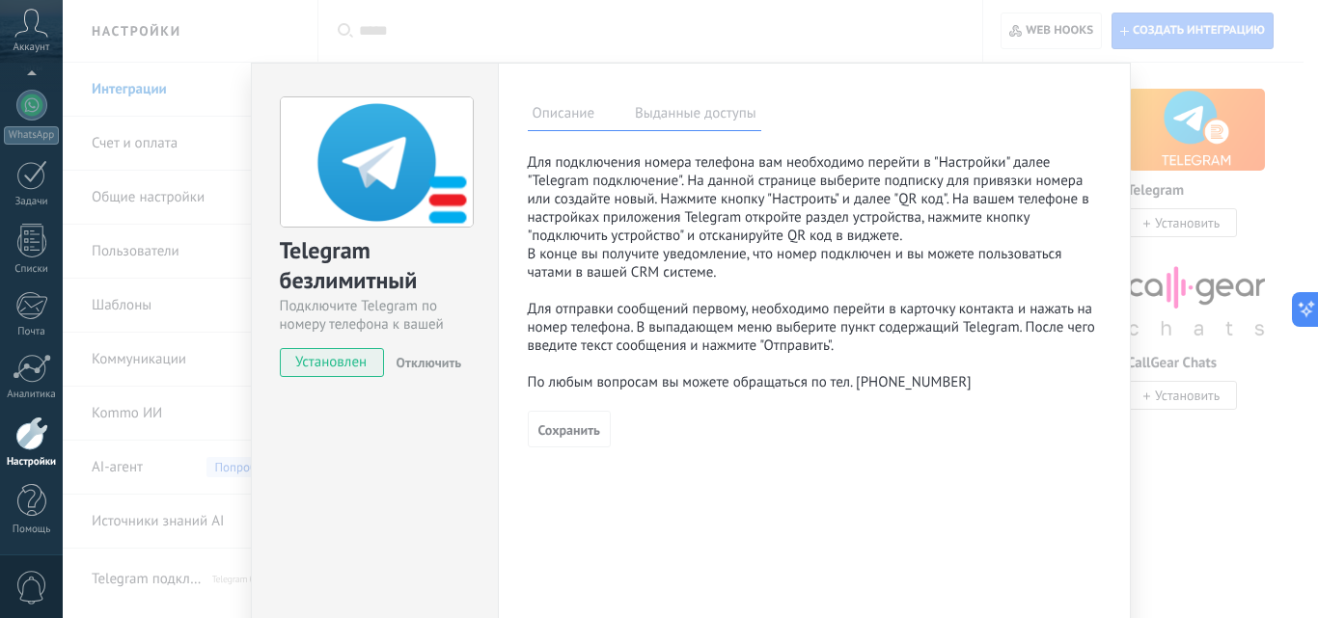
click at [1285, 211] on div "Telegram безлимитный Подключите Telegram по номеру телефона к вашей CRM Установ…" at bounding box center [690, 309] width 1255 height 618
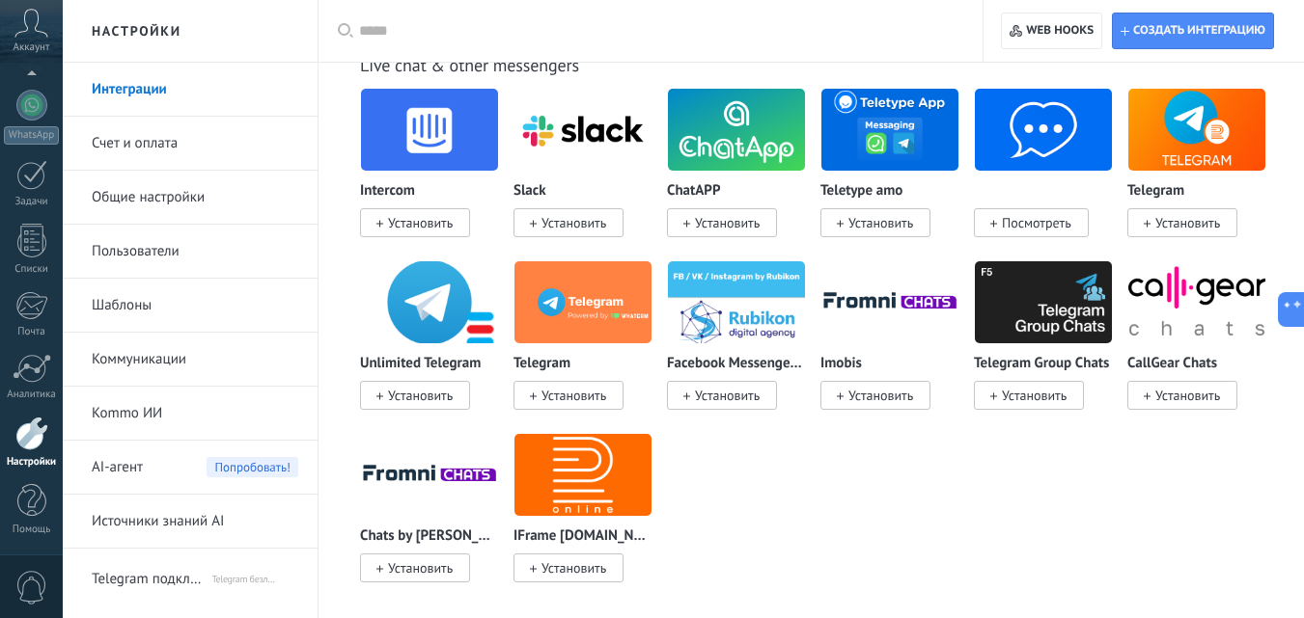
click at [591, 307] on img at bounding box center [582, 303] width 137 height 94
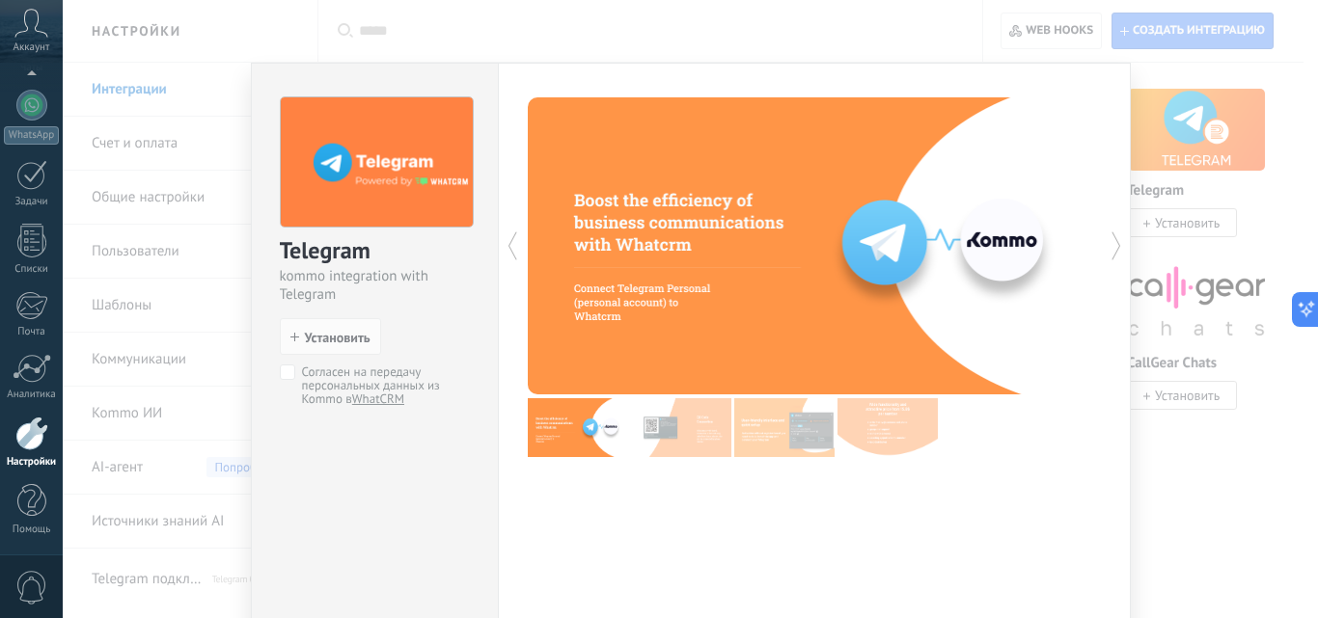
click at [295, 371] on label "Согласен на передачу персональных данных из Kommo в WhatCRM" at bounding box center [371, 385] width 183 height 41
click at [685, 261] on div at bounding box center [671, 245] width 287 height 297
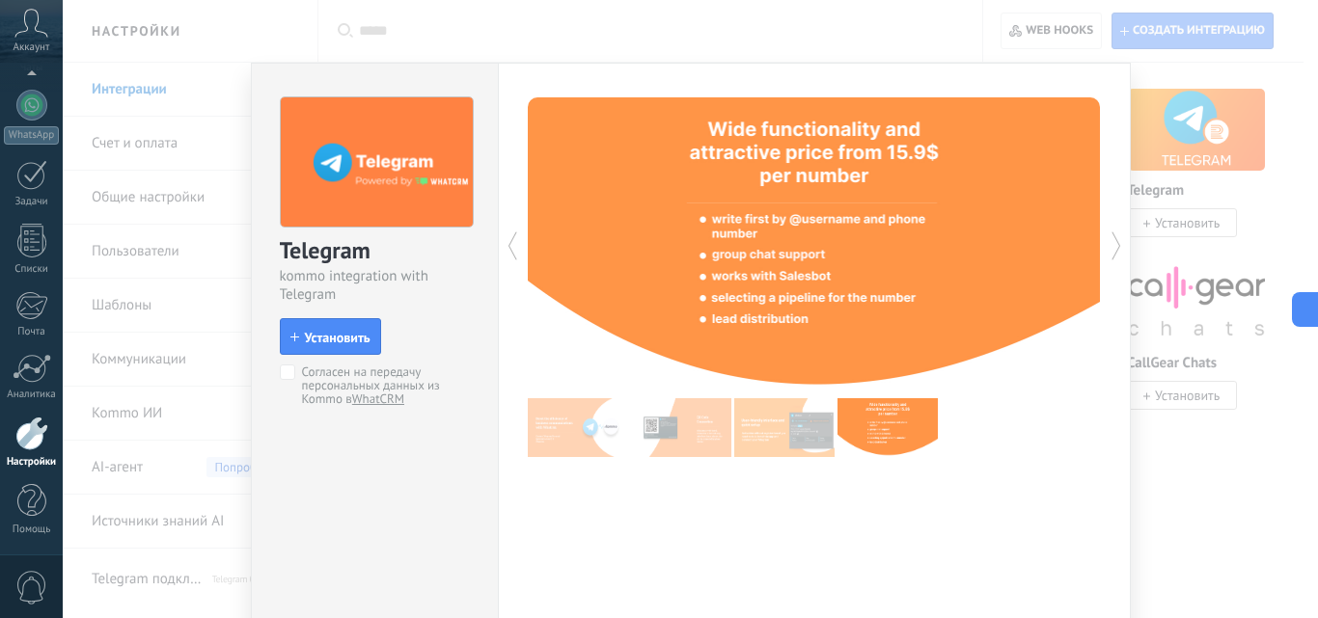
click at [674, 234] on div at bounding box center [671, 245] width 287 height 297
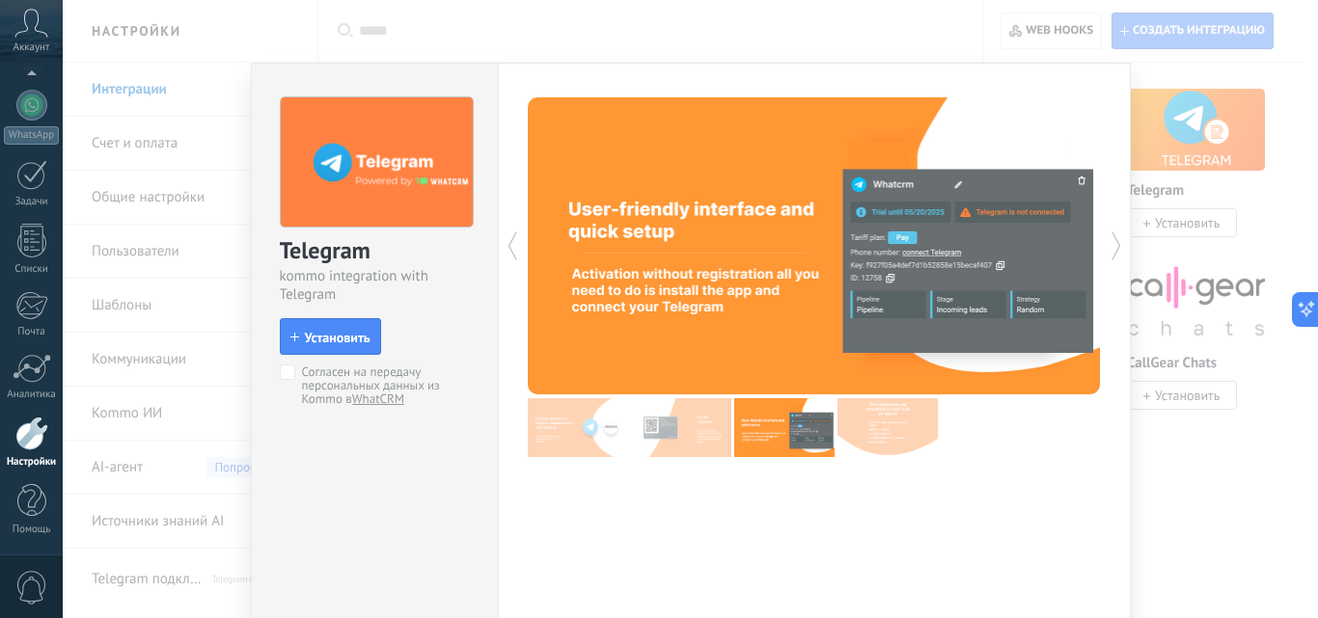
click at [710, 258] on div at bounding box center [671, 245] width 287 height 297
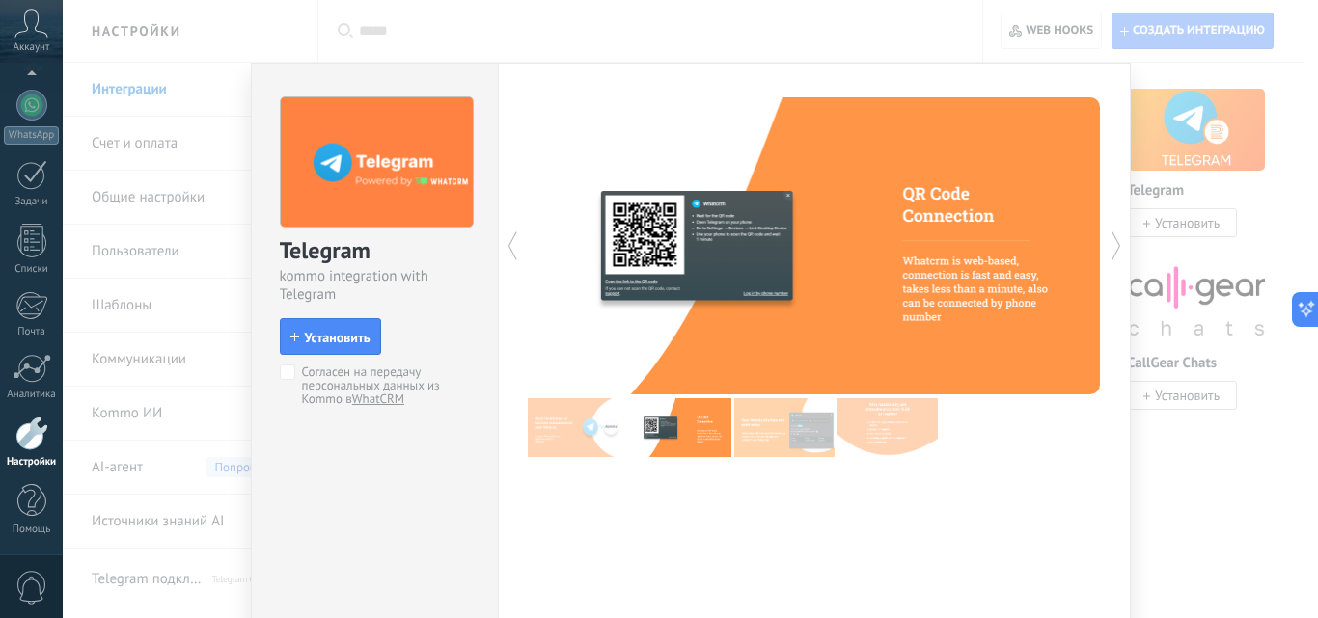
click at [710, 258] on div at bounding box center [671, 245] width 287 height 297
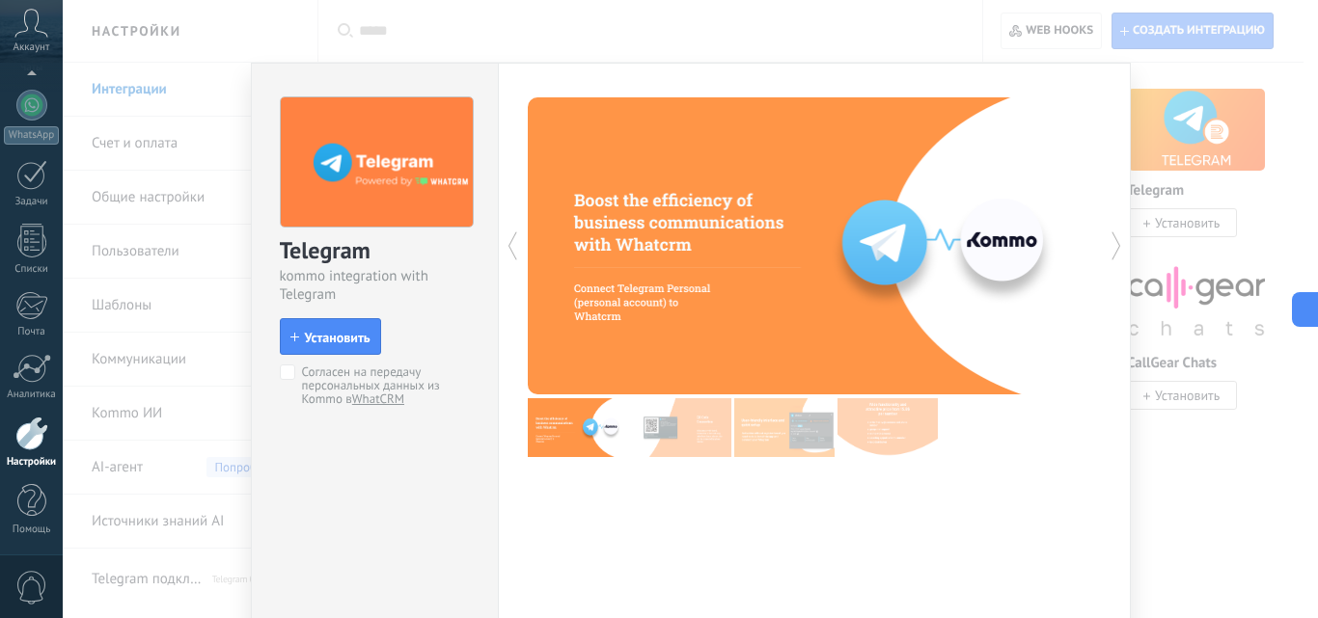
click at [710, 258] on div at bounding box center [671, 245] width 287 height 297
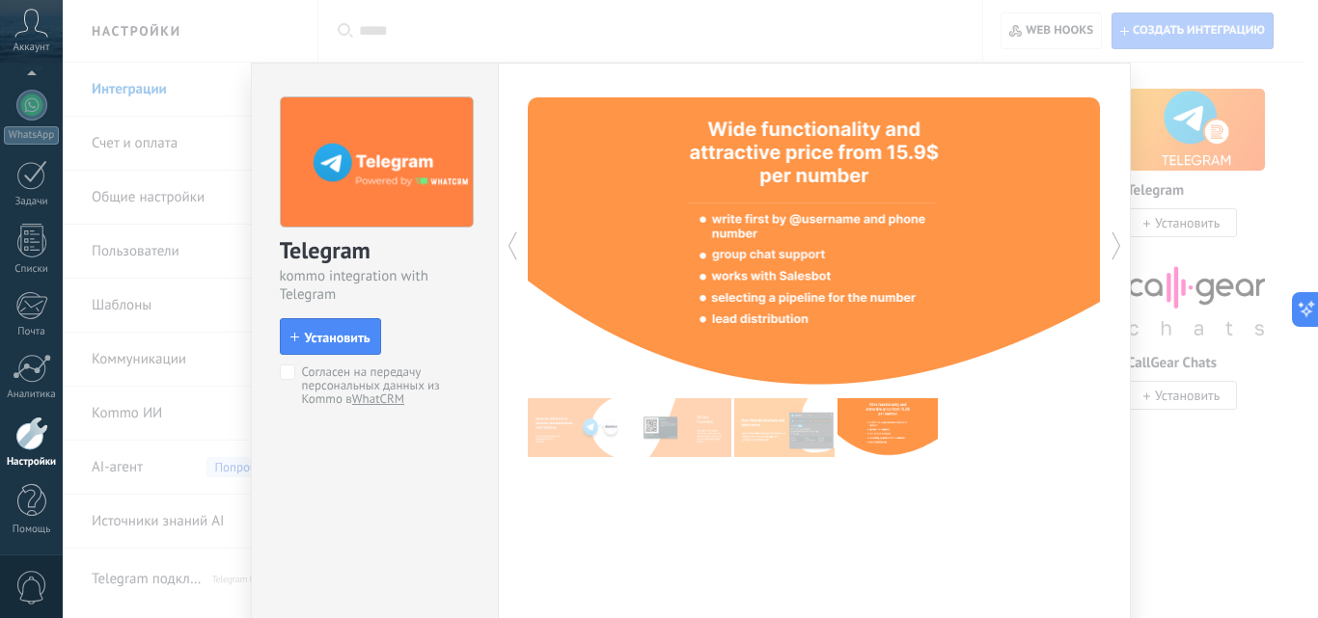
click at [710, 258] on div at bounding box center [671, 245] width 287 height 297
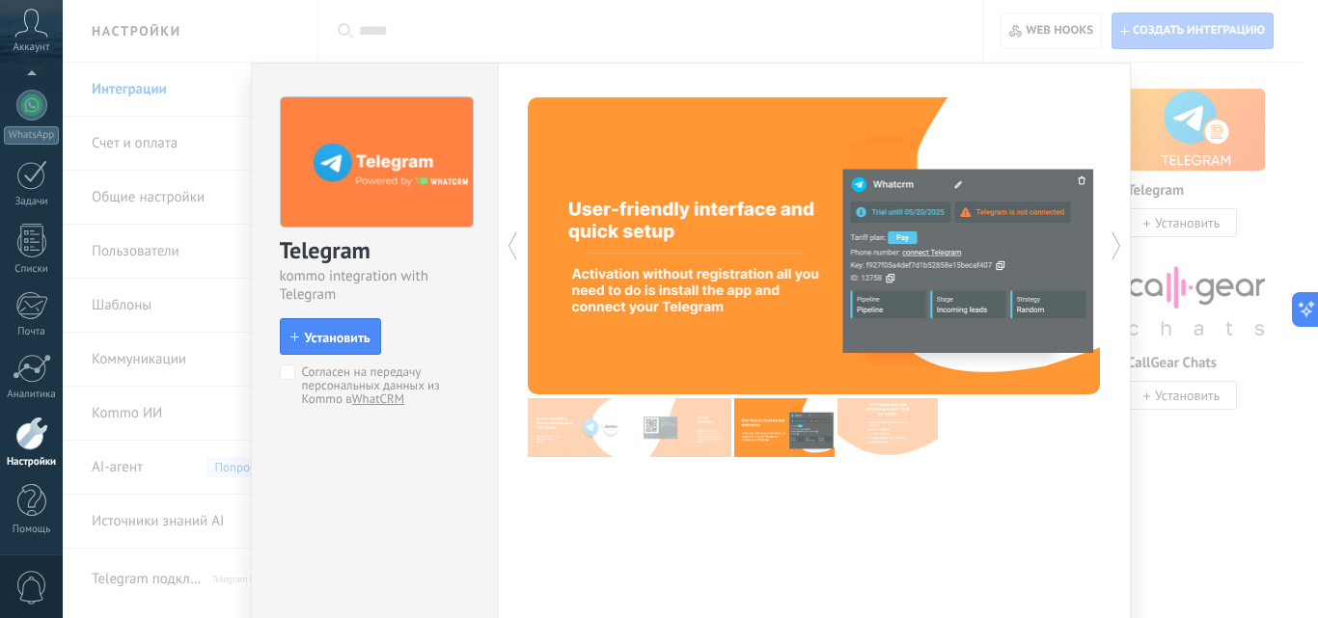
click at [710, 258] on div at bounding box center [671, 245] width 287 height 297
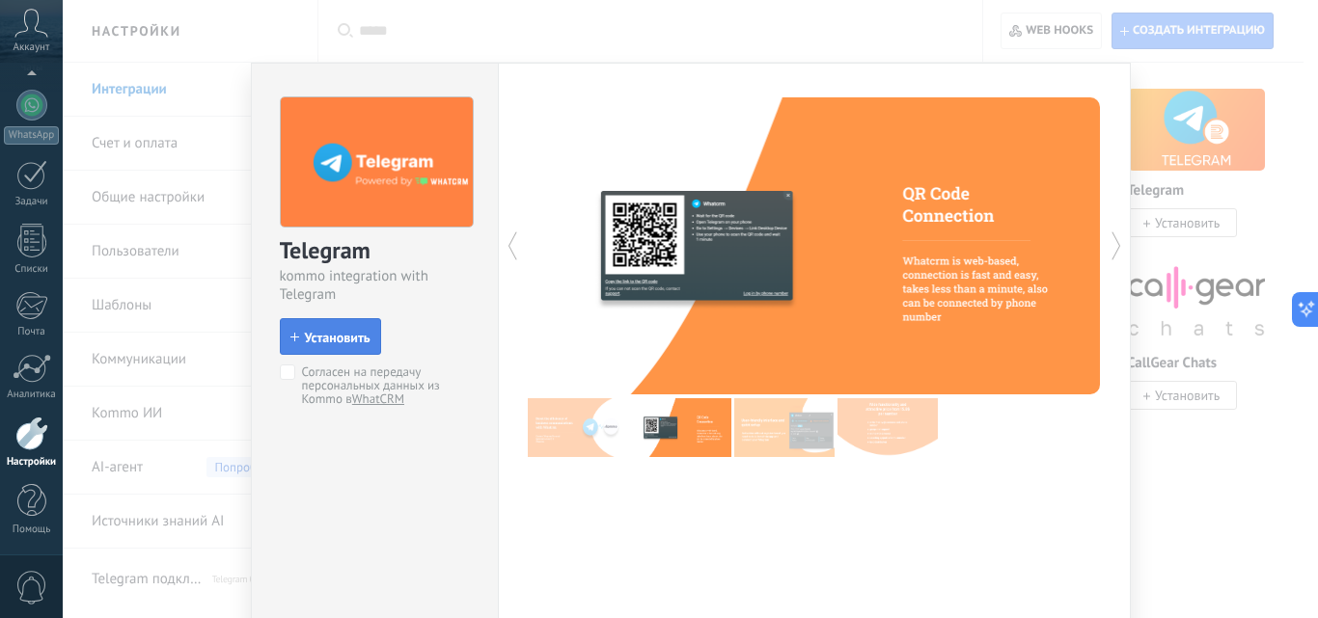
click at [359, 343] on span "Установить" at bounding box center [338, 338] width 66 height 14
click at [1208, 236] on div "Telegram kommo integration with Telegram install Установить Согласен на передач…" at bounding box center [690, 309] width 1255 height 618
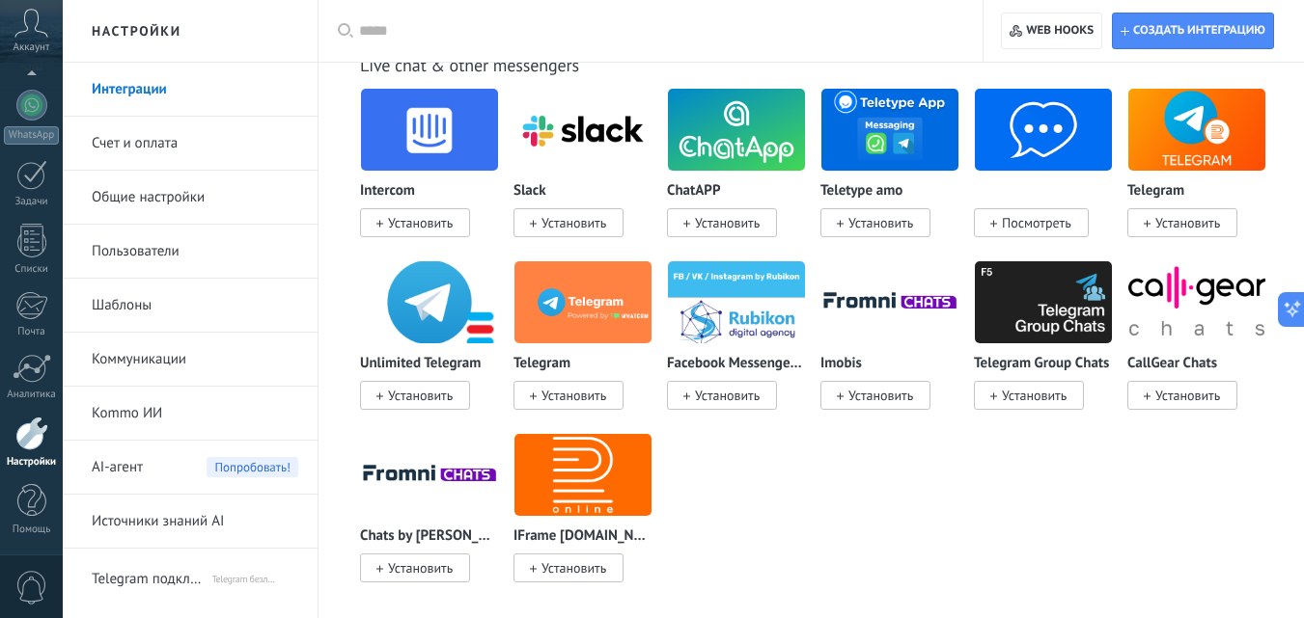
click at [427, 294] on img at bounding box center [429, 303] width 137 height 94
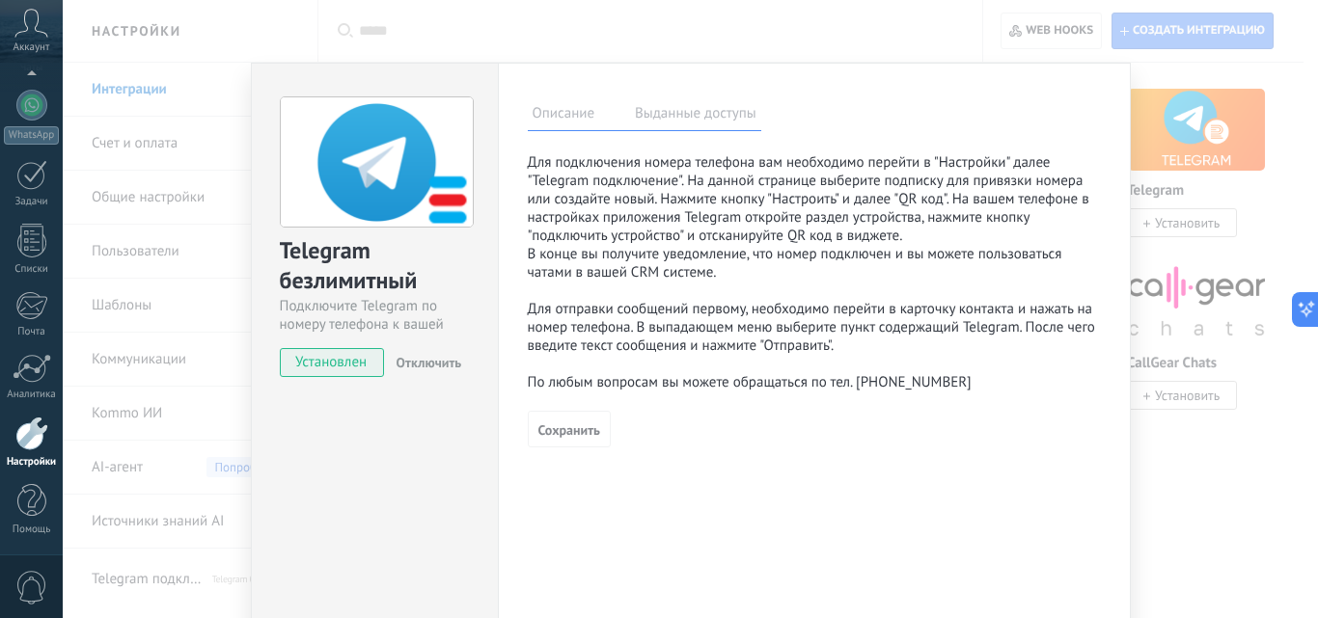
click at [737, 248] on p "Для подключения номера телефона вам необходимо перейти в "Настройки" далее "Tel…" at bounding box center [814, 272] width 573 height 238
click at [680, 129] on label "Выданные доступы" at bounding box center [695, 116] width 131 height 28
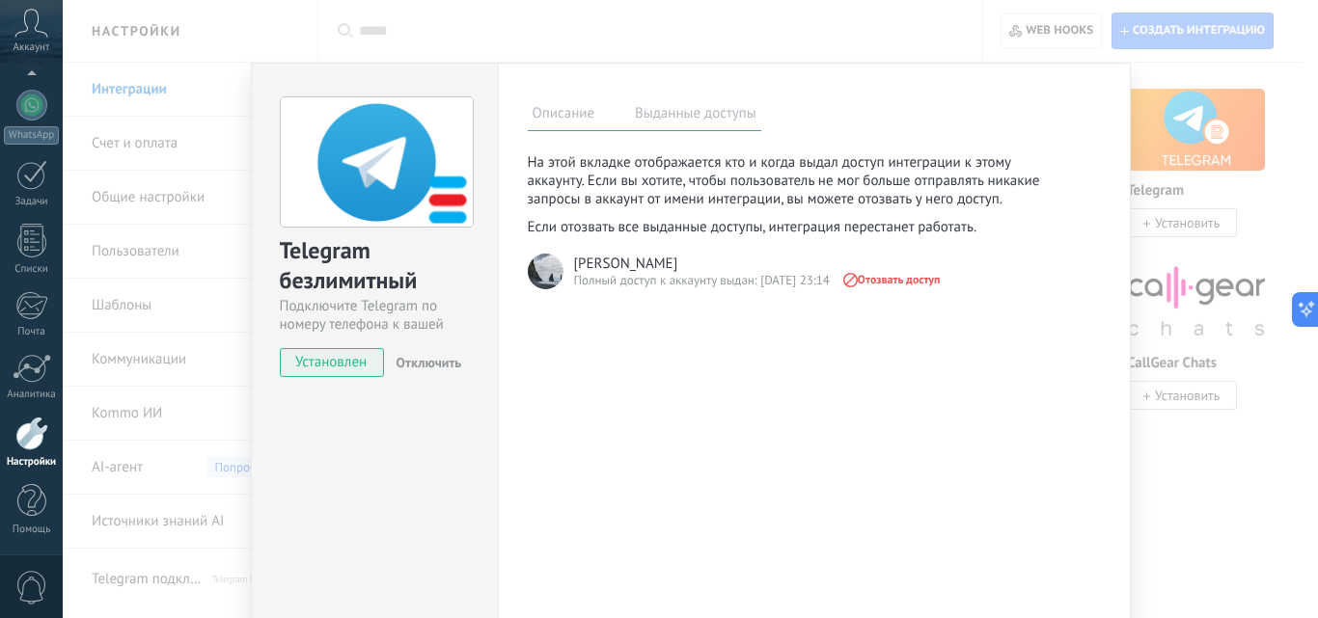
click at [1228, 259] on div "Telegram безлимитный Подключите Telegram по номеру телефона к вашей CRM Установ…" at bounding box center [690, 309] width 1255 height 618
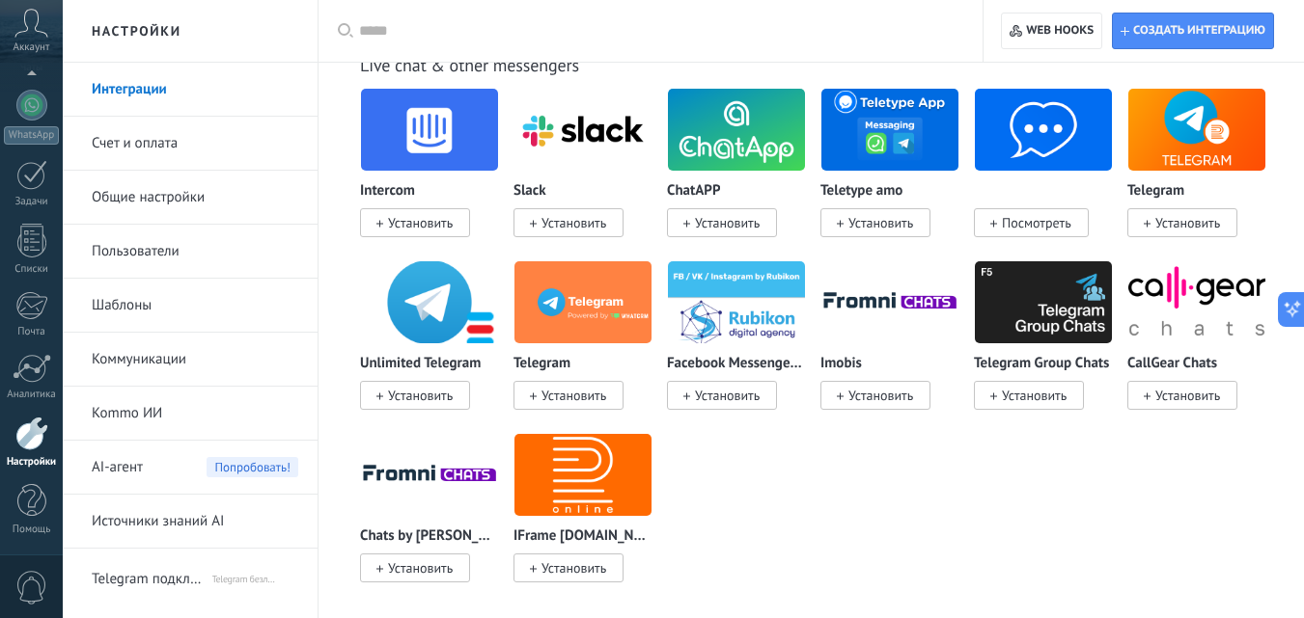
click at [563, 322] on img at bounding box center [582, 303] width 137 height 94
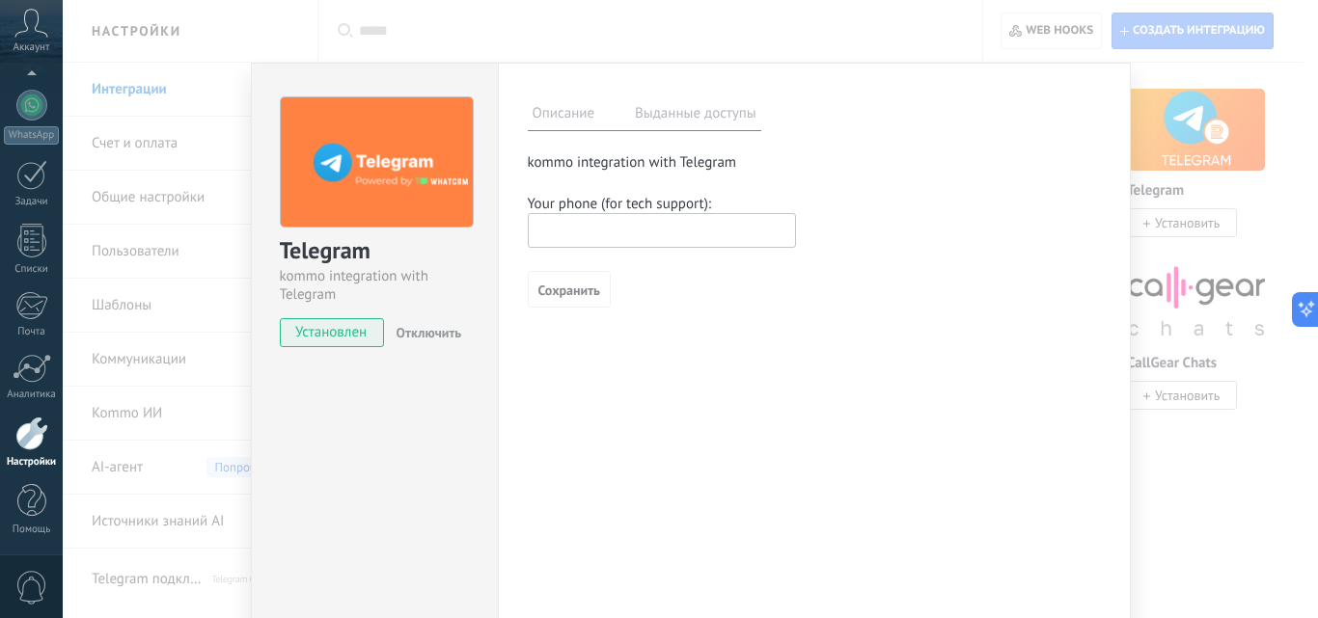
click at [670, 108] on label "Выданные доступы" at bounding box center [695, 116] width 131 height 28
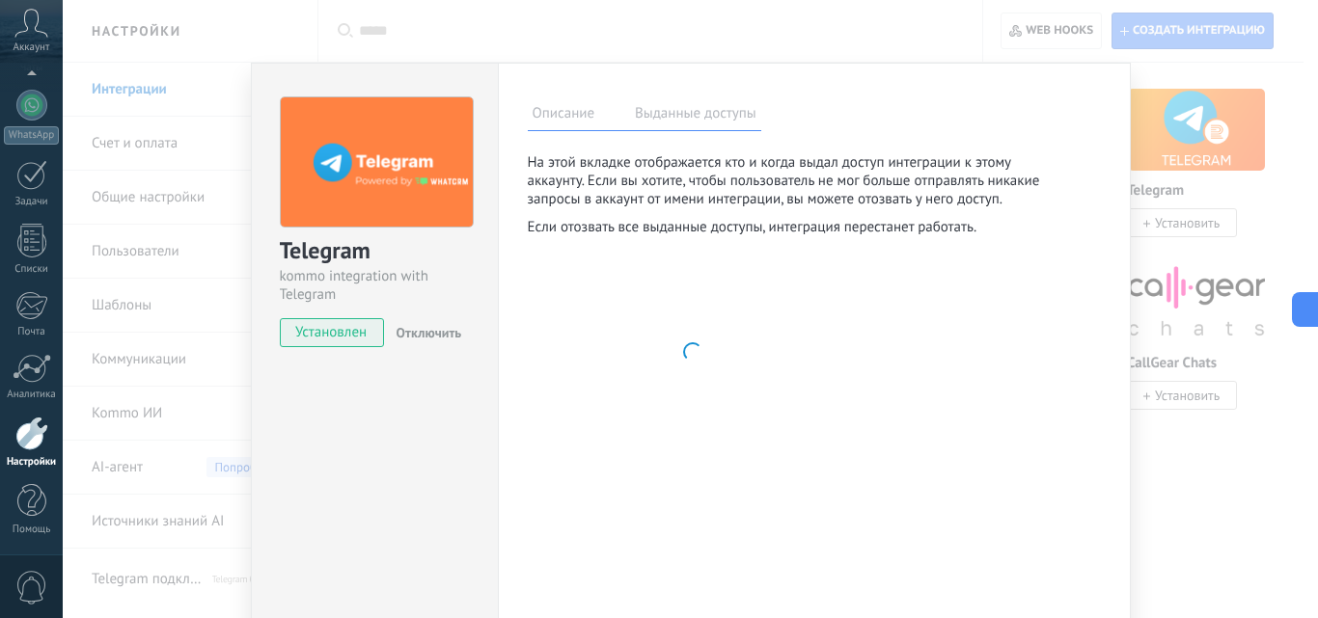
click at [549, 119] on label "Описание" at bounding box center [564, 116] width 72 height 28
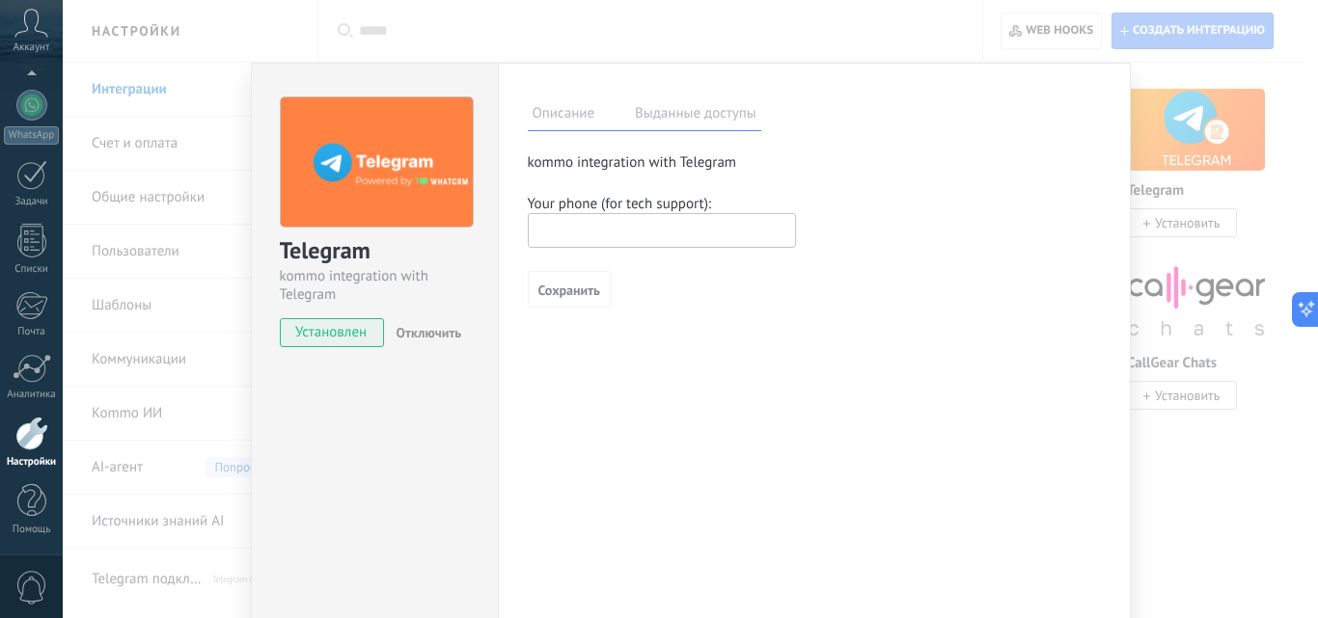
click at [608, 229] on input "text" at bounding box center [662, 230] width 268 height 35
click at [621, 162] on p "kommo integration with Telegram" at bounding box center [814, 162] width 573 height 18
click at [637, 159] on p "kommo integration with Telegram" at bounding box center [814, 162] width 573 height 18
click at [636, 159] on p "kommo integration with Telegram" at bounding box center [814, 162] width 573 height 18
click at [669, 117] on label "Выданные доступы" at bounding box center [695, 116] width 131 height 28
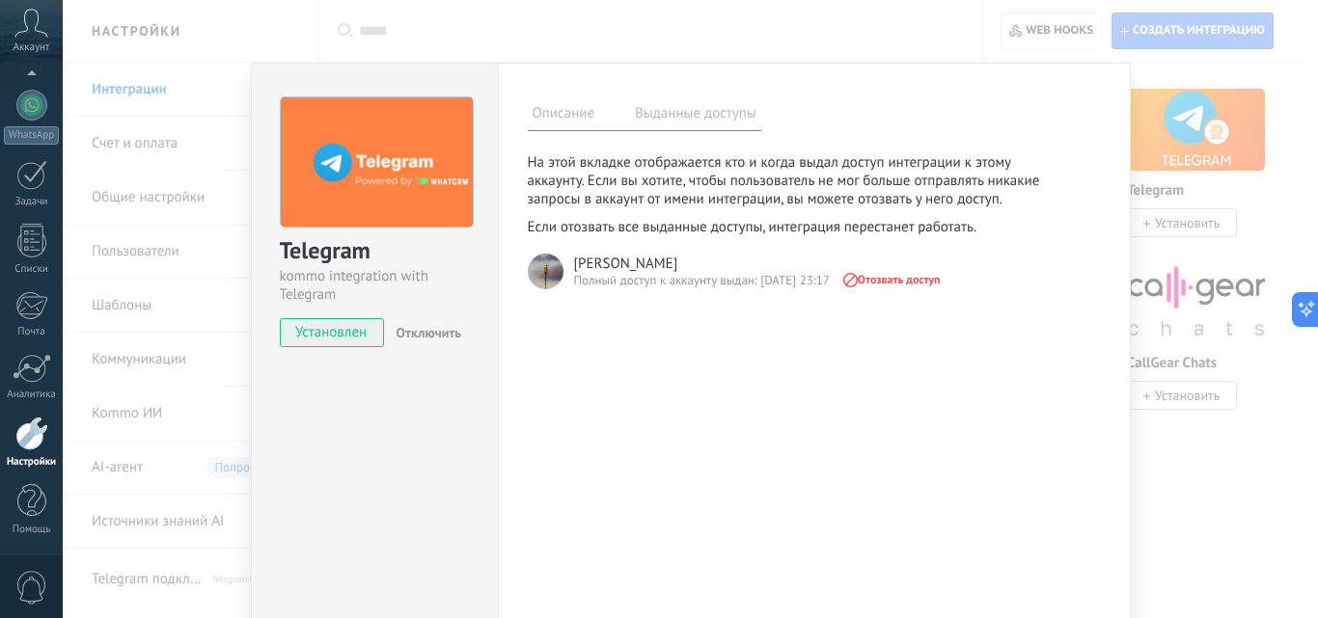
click at [613, 264] on div "[PERSON_NAME]" at bounding box center [626, 264] width 104 height 18
click at [591, 287] on div "Полный доступ к аккаунту выдан: [DATE] 23:17" at bounding box center [702, 280] width 256 height 17
click at [594, 159] on p "На этой вкладке отображается кто и когда выдал доступ интеграции к этому аккаун…" at bounding box center [797, 180] width 538 height 55
click at [645, 179] on p "На этой вкладке отображается кто и когда выдал доступ интеграции к этому аккаун…" at bounding box center [797, 180] width 538 height 55
click at [1303, 313] on icon at bounding box center [1299, 309] width 20 height 20
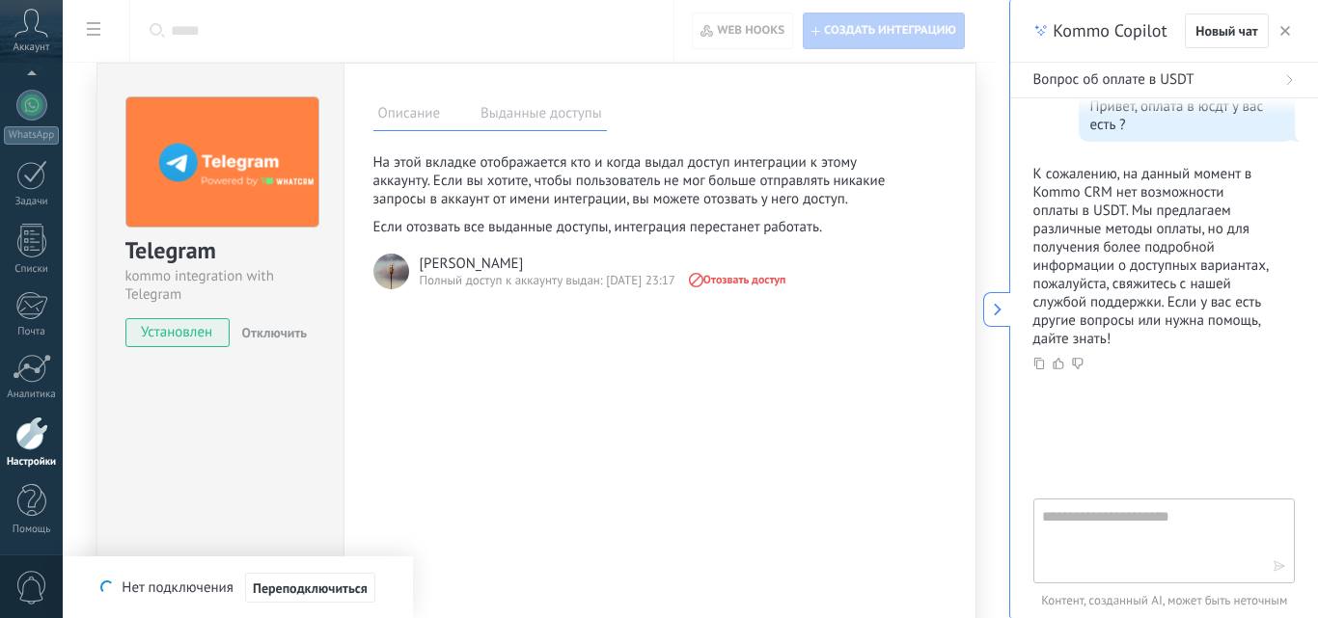
type textarea "********"
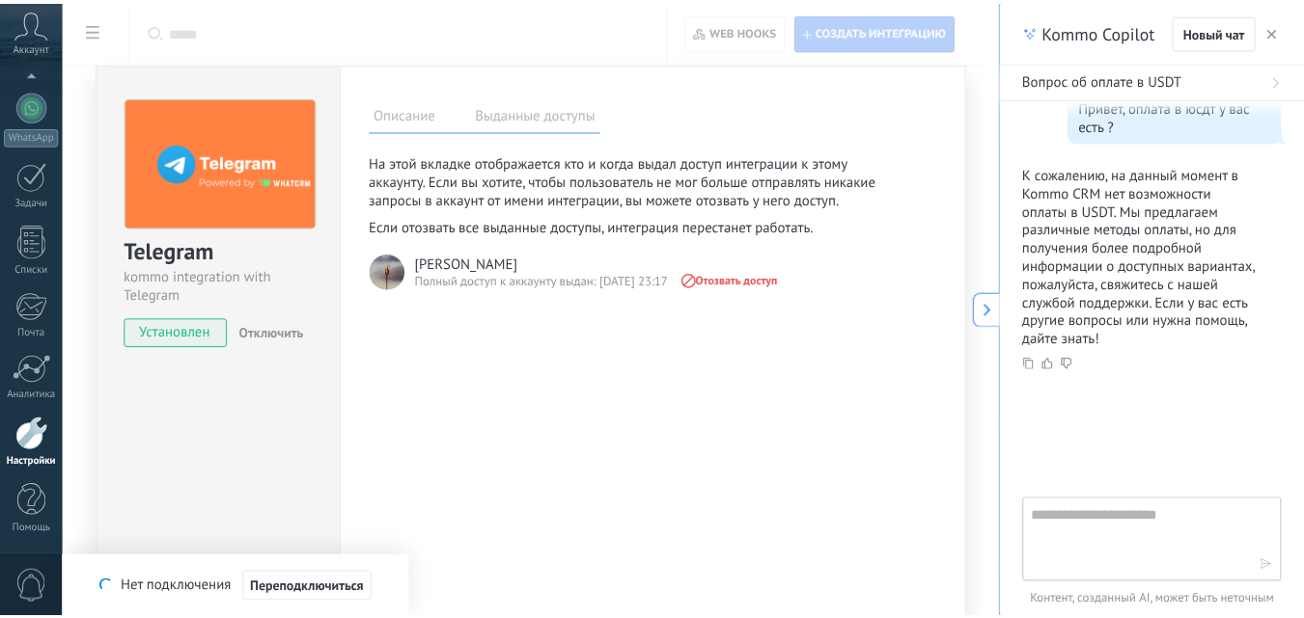
scroll to position [18, 0]
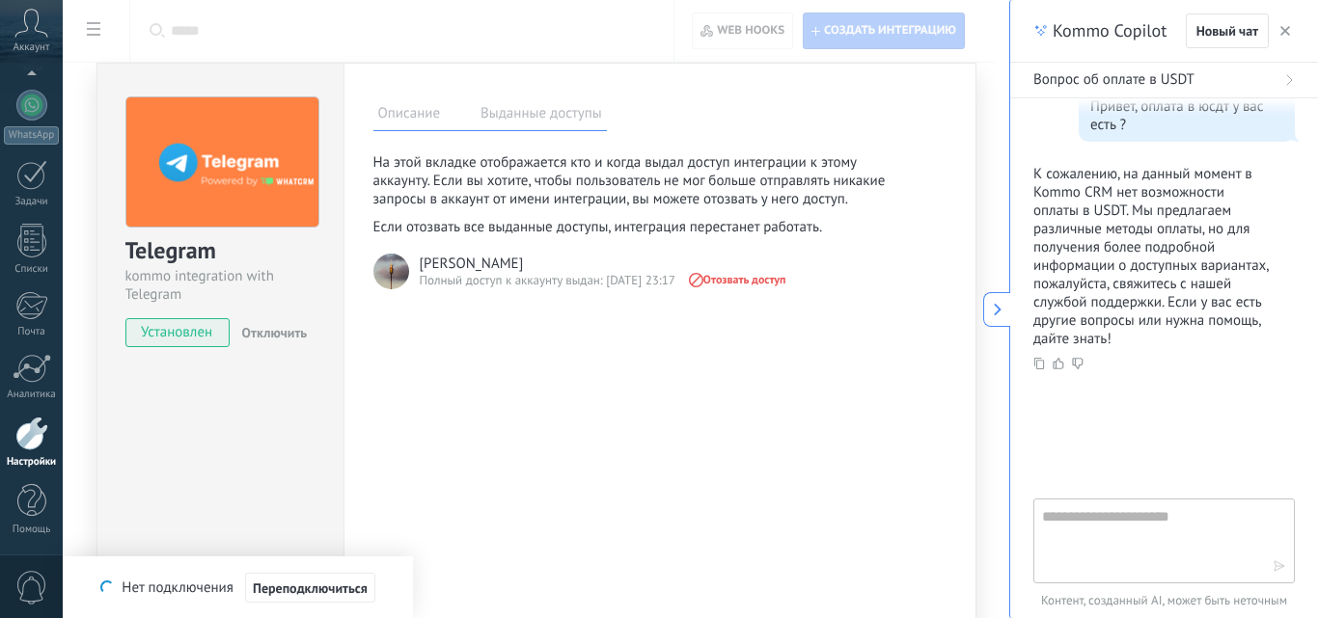
click at [991, 309] on icon at bounding box center [998, 310] width 14 height 14
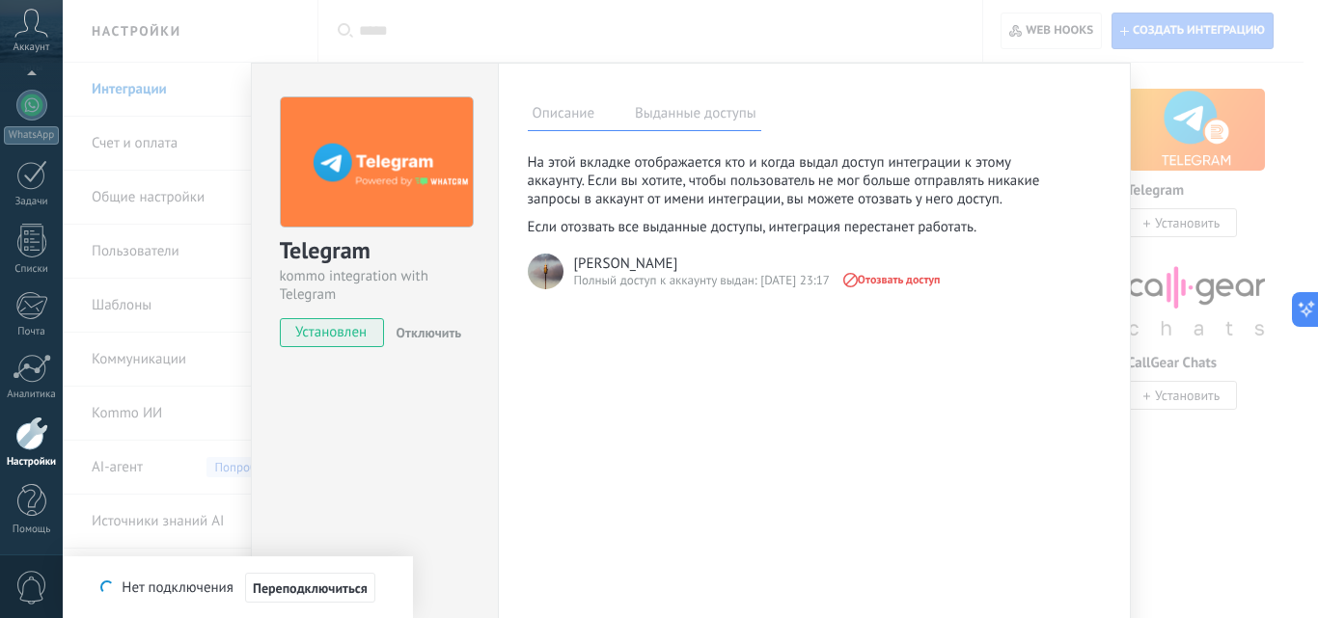
click at [566, 118] on label "Описание" at bounding box center [564, 116] width 72 height 28
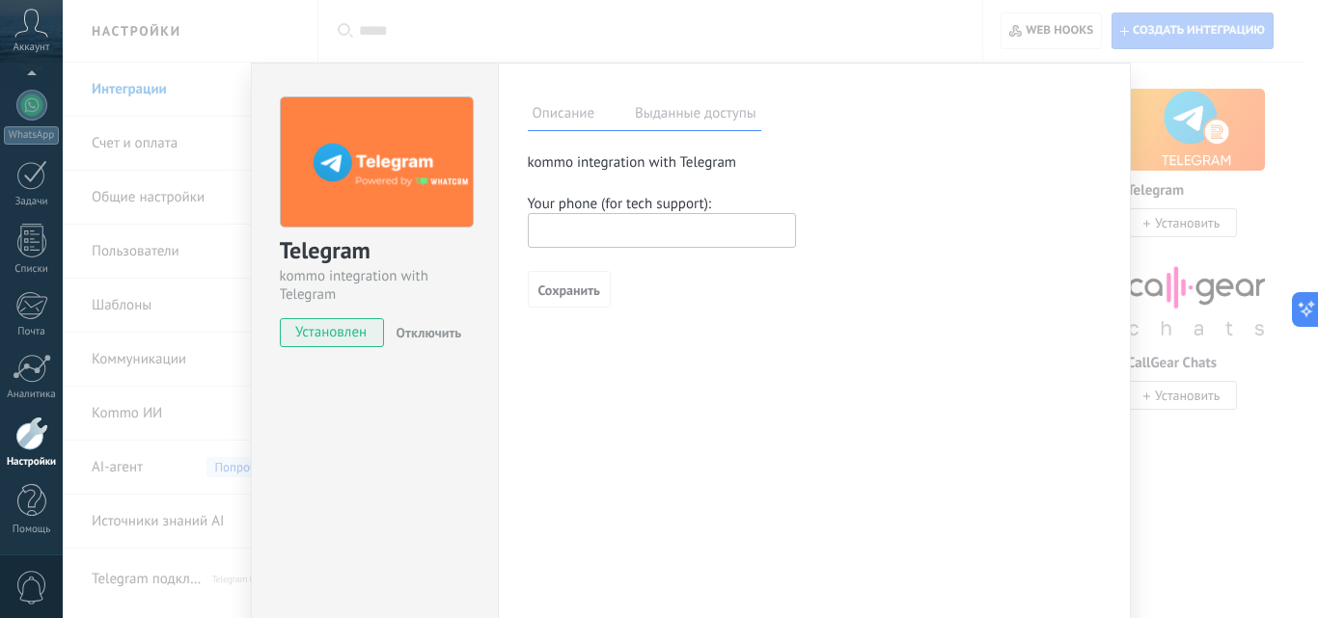
click at [1174, 69] on div "Telegram kommo integration with Telegram Установлен Отключить Описание Выданные…" at bounding box center [690, 309] width 1255 height 618
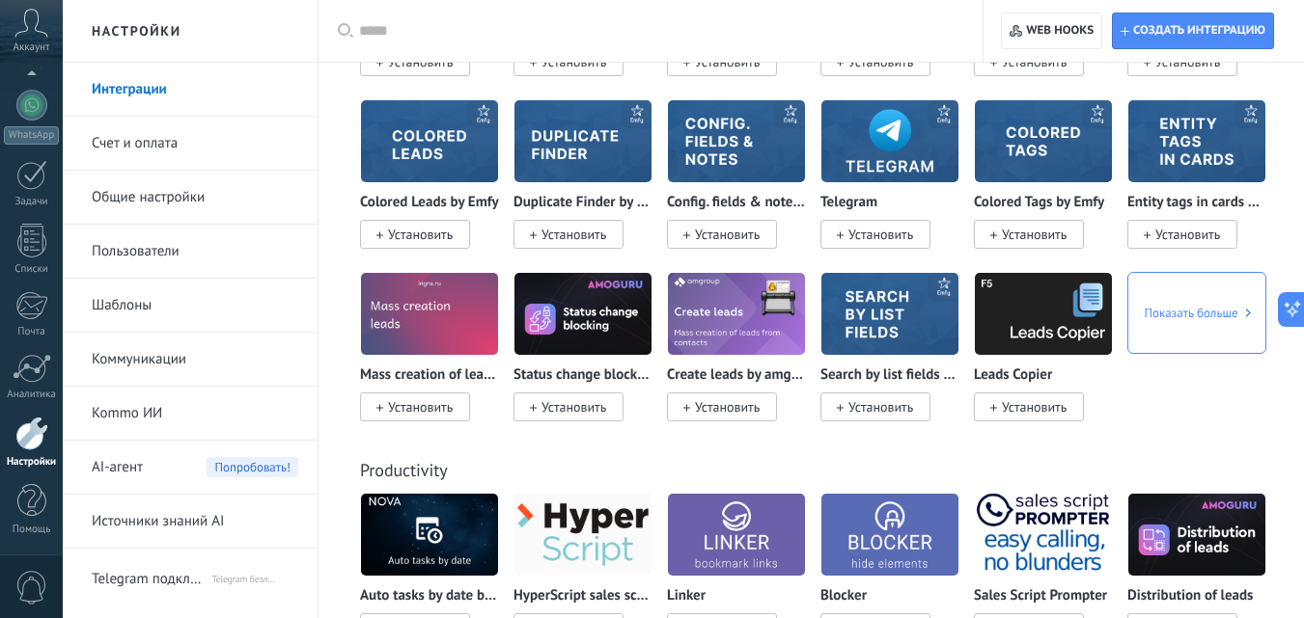
scroll to position [6947, 0]
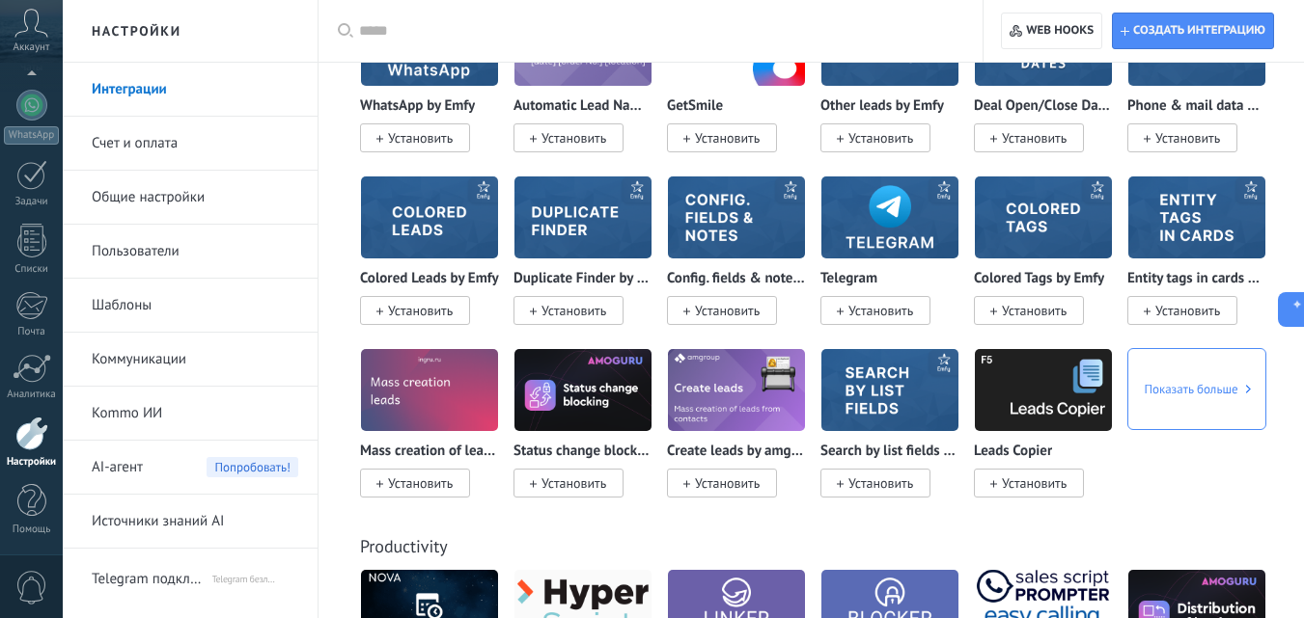
click at [856, 203] on img at bounding box center [889, 218] width 137 height 94
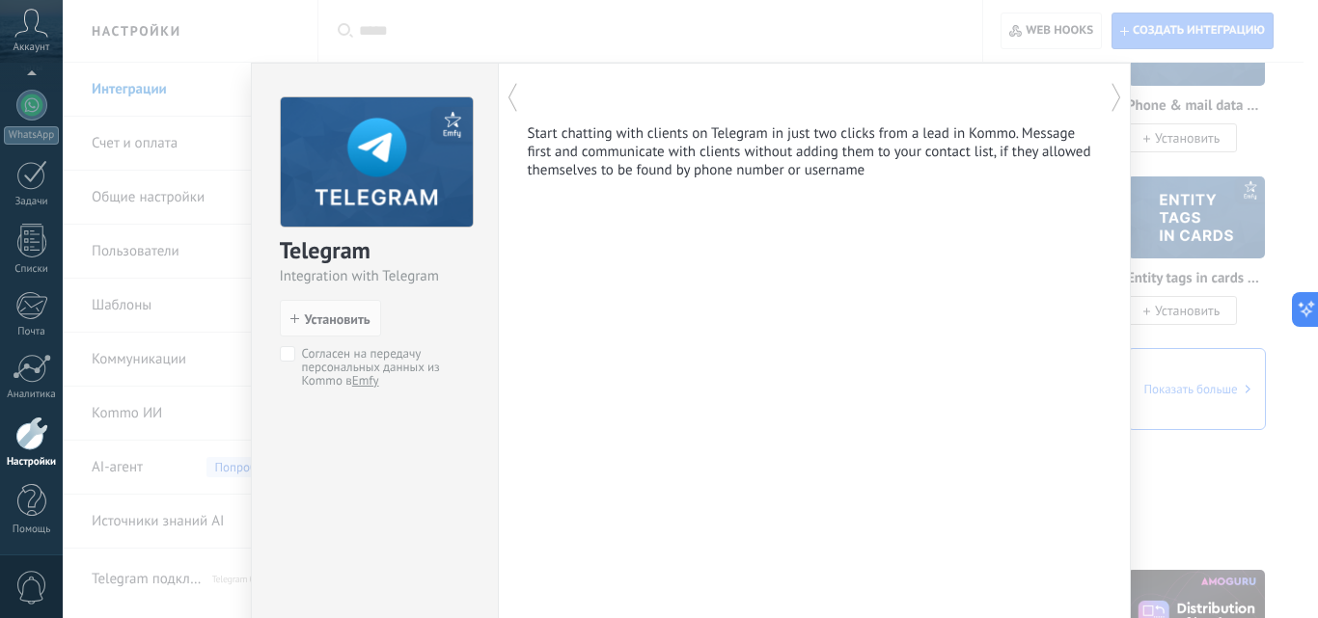
click at [587, 163] on p "Start chatting with clients on Telegram in just two clicks from a lead in Kommo…" at bounding box center [814, 151] width 573 height 55
click at [941, 38] on div "Telegram Integration with Telegram install Установить Согласен на передачу перс…" at bounding box center [690, 309] width 1255 height 618
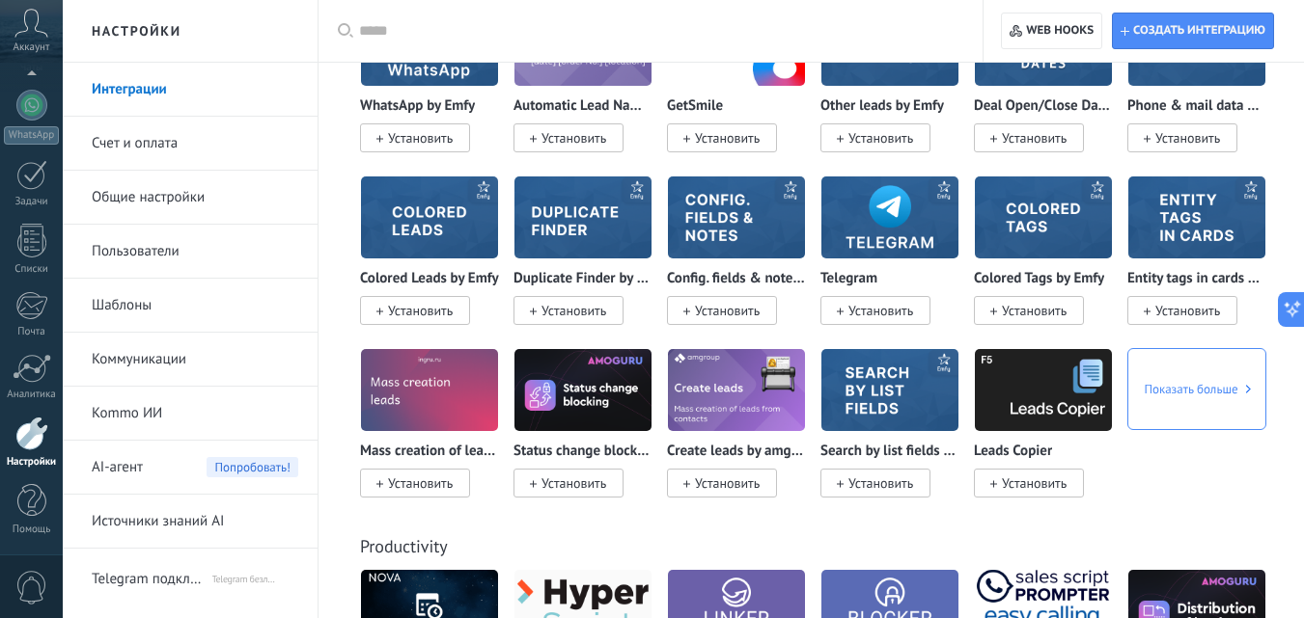
scroll to position [6272, 0]
